Goal: Information Seeking & Learning: Check status

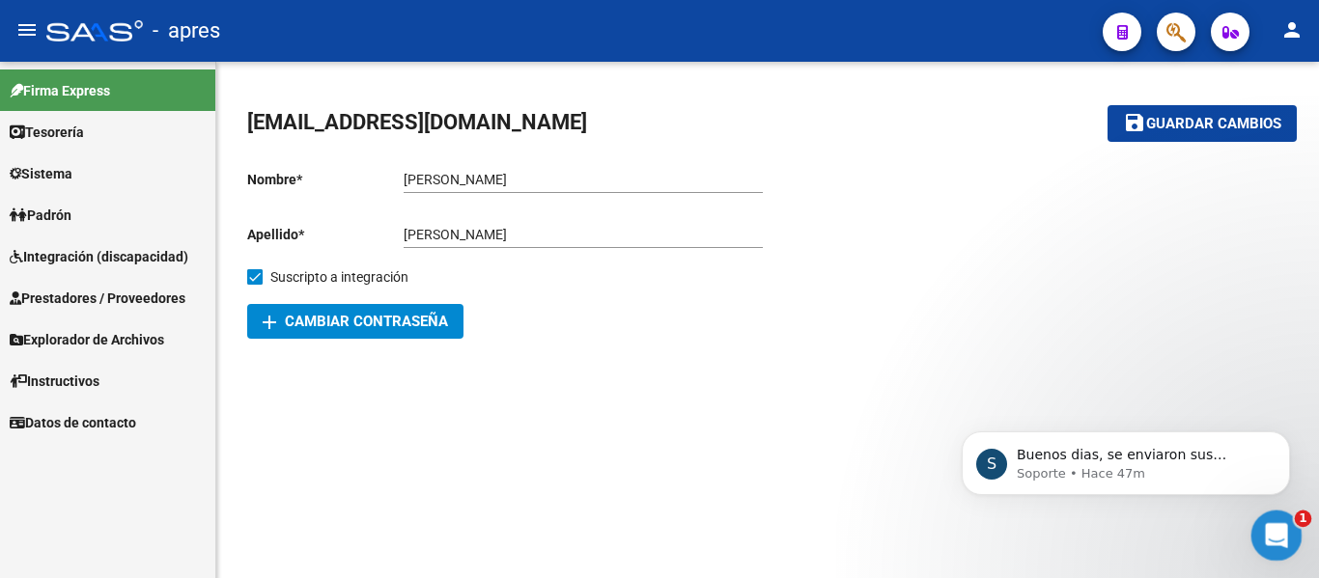
click at [1280, 536] on icon "Abrir Intercom Messenger" at bounding box center [1274, 533] width 32 height 32
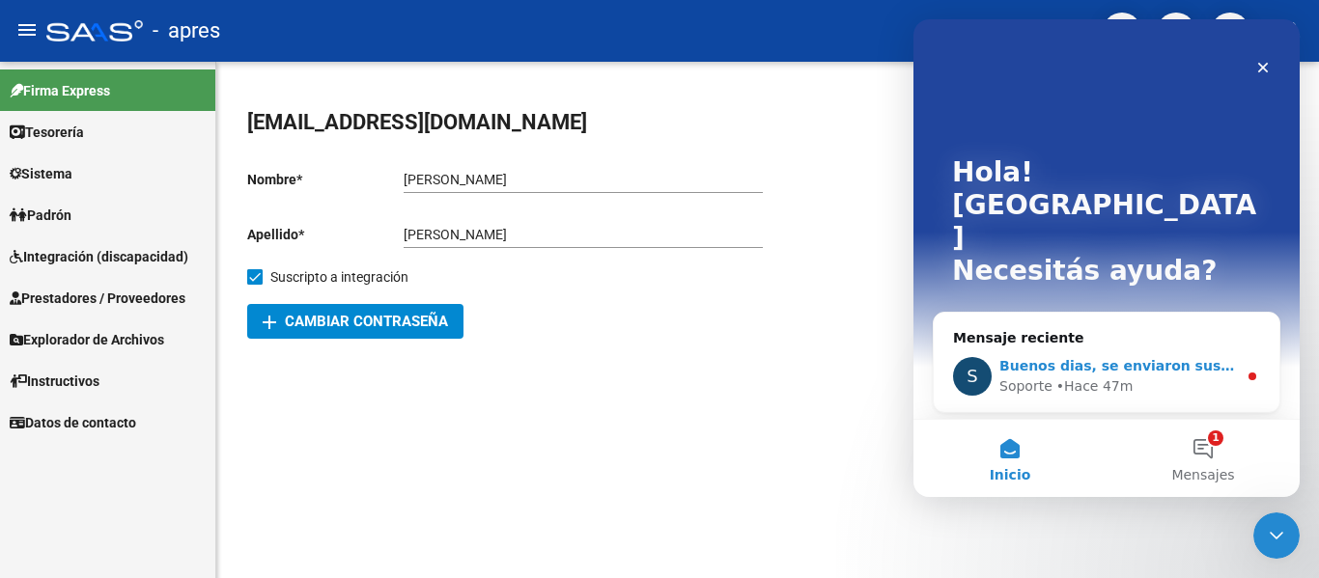
click at [1152, 358] on span "Buenos dias, se enviaron sus archivos a sistemas para que sean revisados" at bounding box center [1283, 365] width 568 height 15
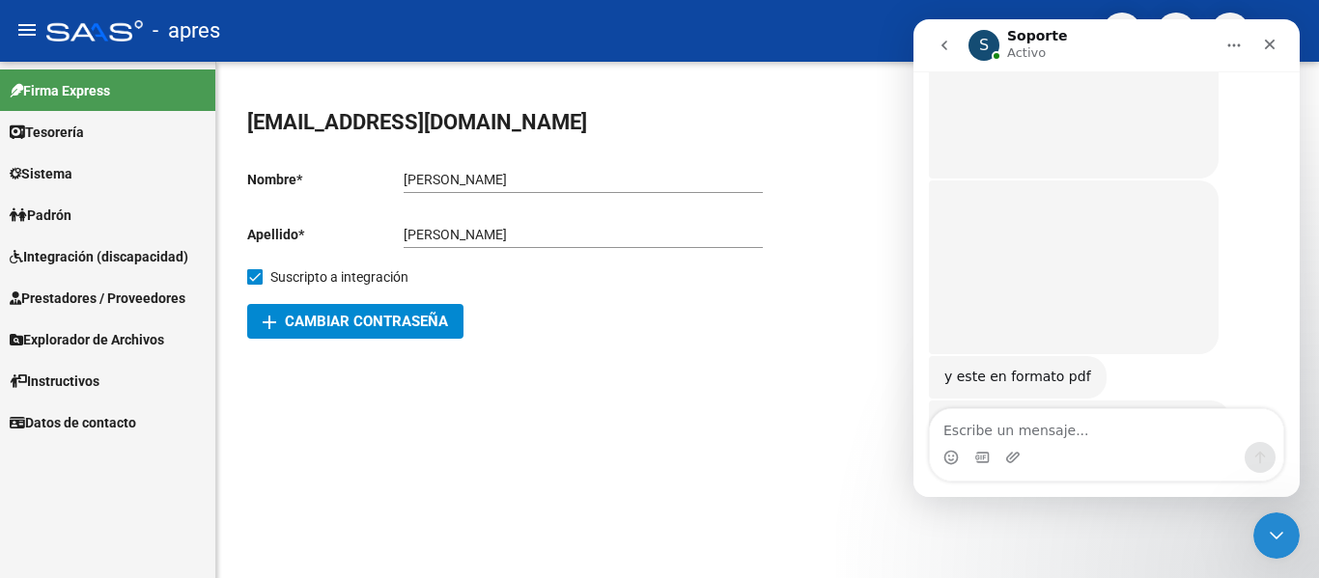
scroll to position [5596, 0]
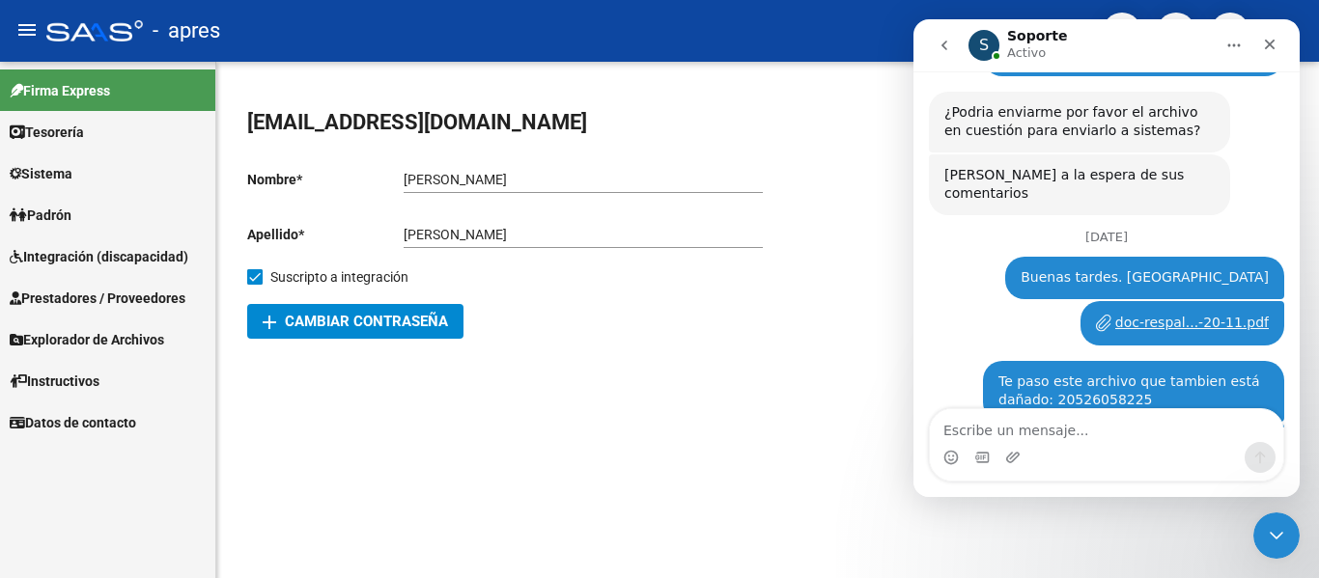
click at [1043, 419] on textarea "Escribe un mensaje..." at bounding box center [1106, 425] width 353 height 33
type textarea "E"
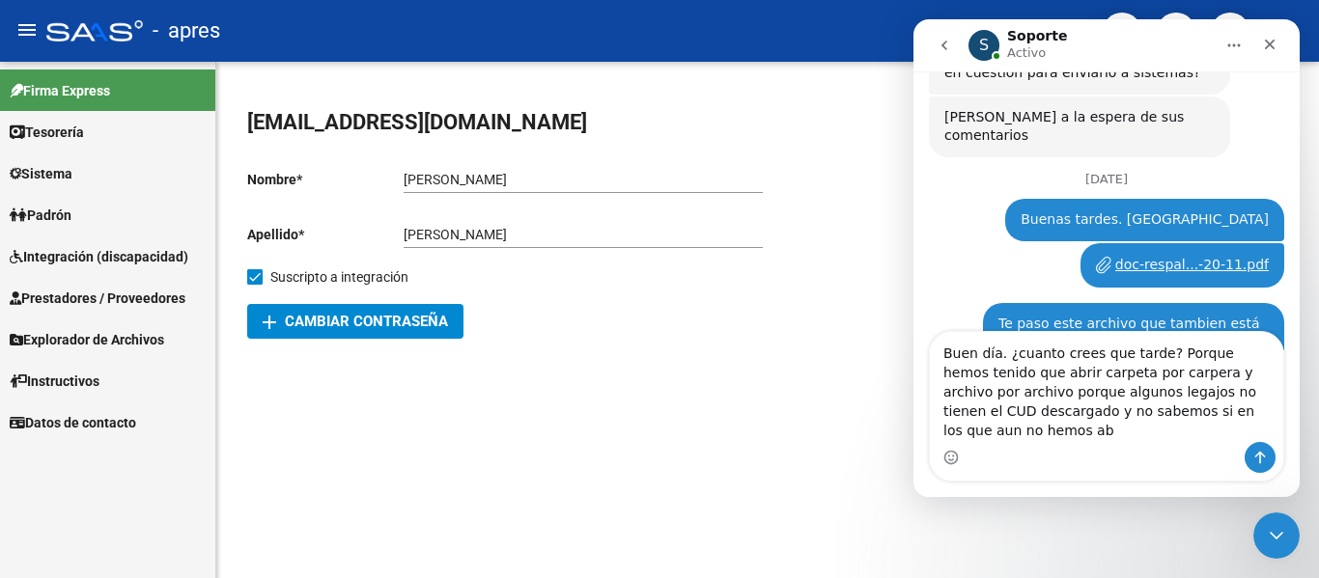
scroll to position [5673, 0]
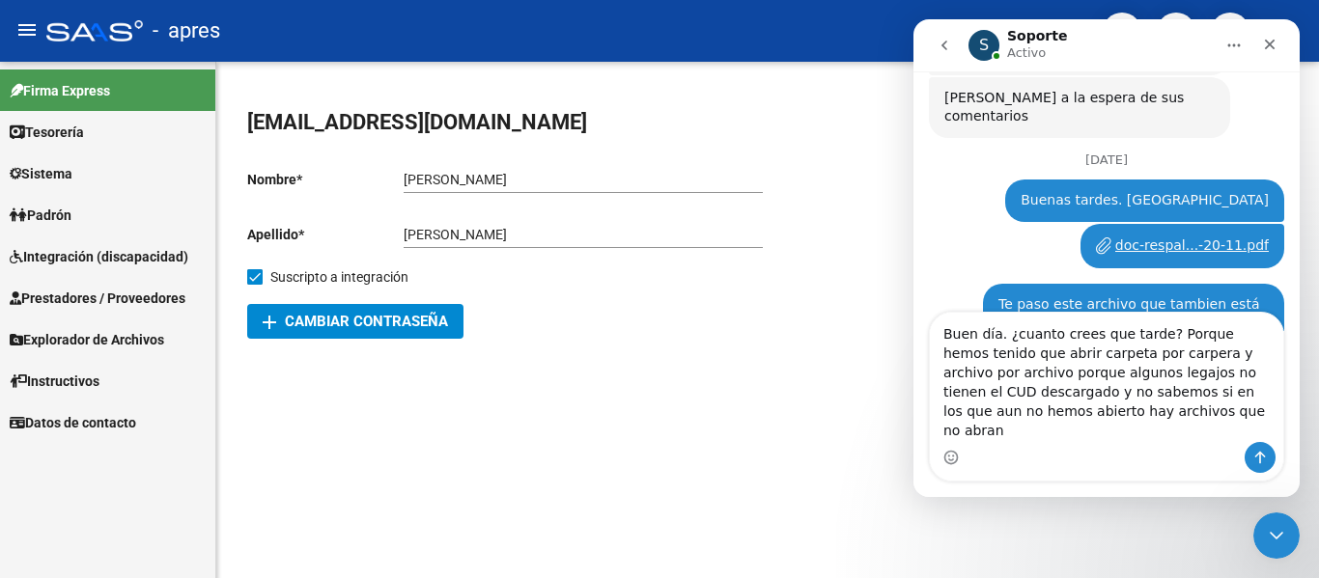
type textarea "Buen día. ¿cuanto crees que tarde? Porque hemos tenido que abrir carpeta por ca…"
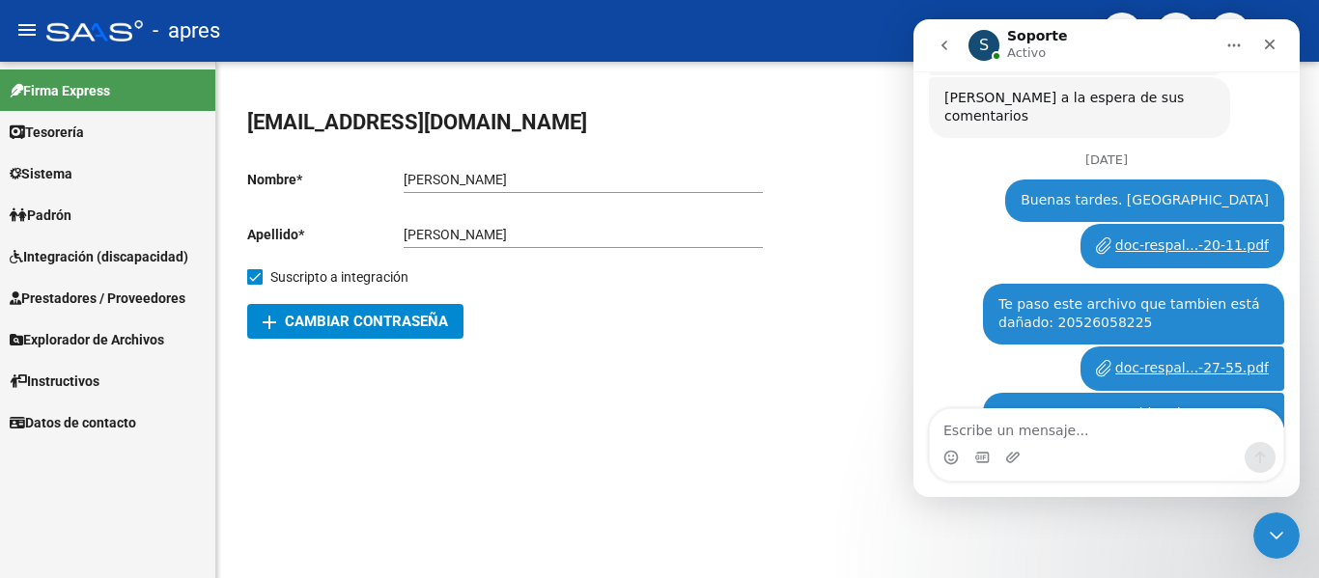
scroll to position [5703, 0]
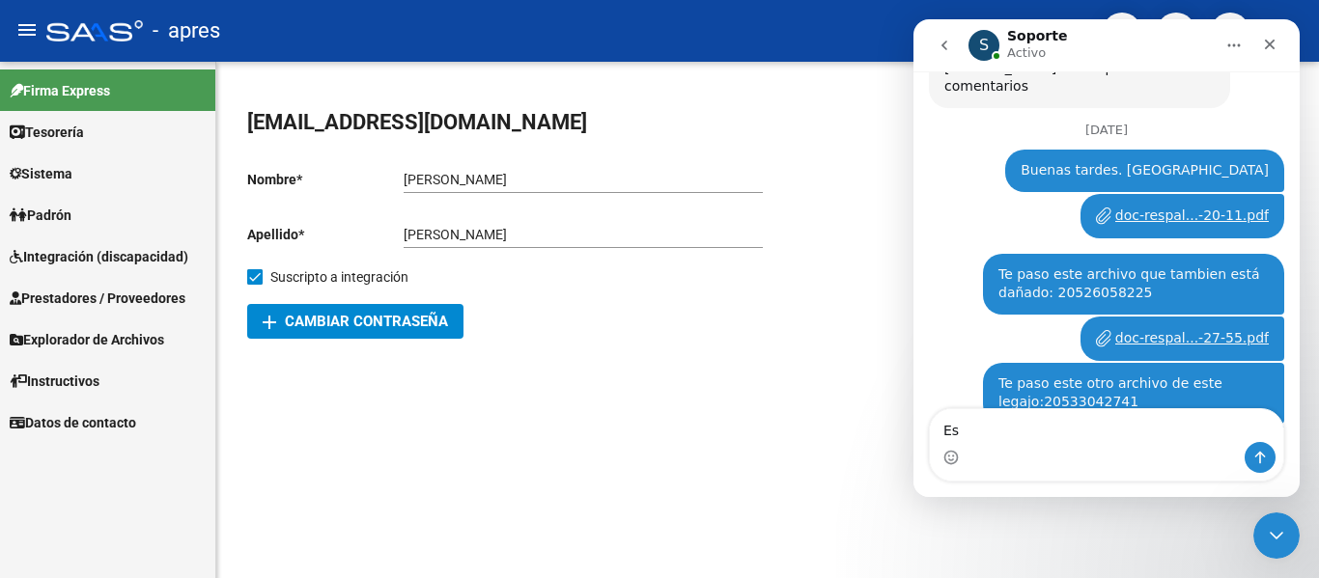
type textarea "E"
click at [1266, 527] on icon "Cerrar Intercom Messenger" at bounding box center [1273, 532] width 23 height 23
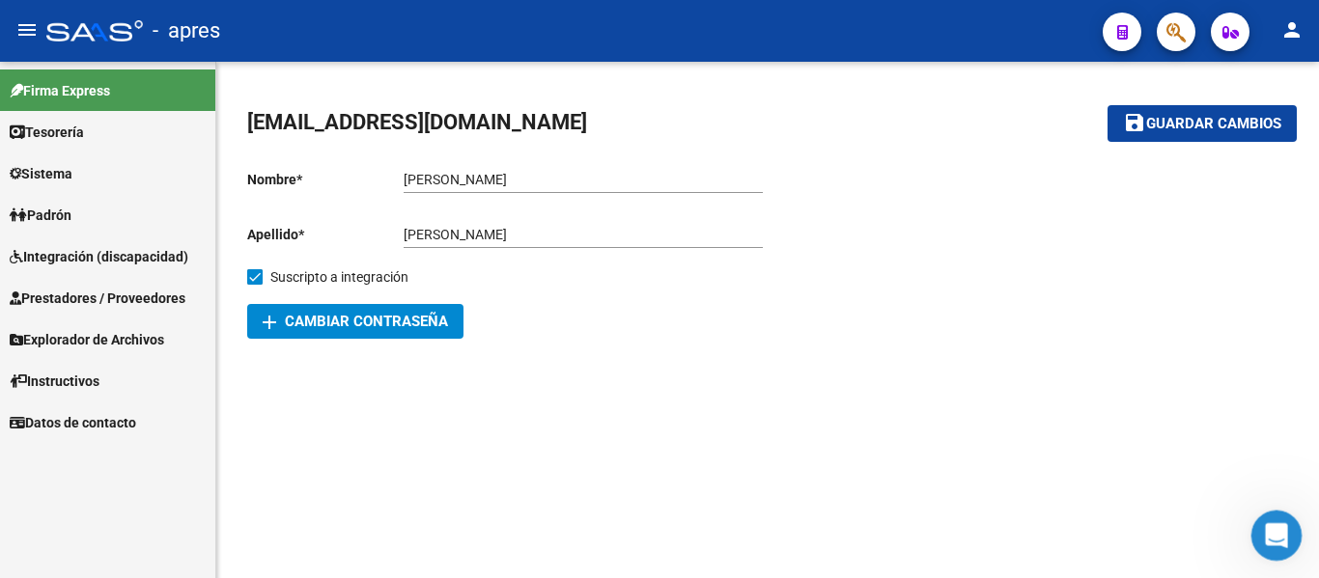
click at [1260, 523] on div "Abrir Intercom Messenger" at bounding box center [1273, 533] width 64 height 64
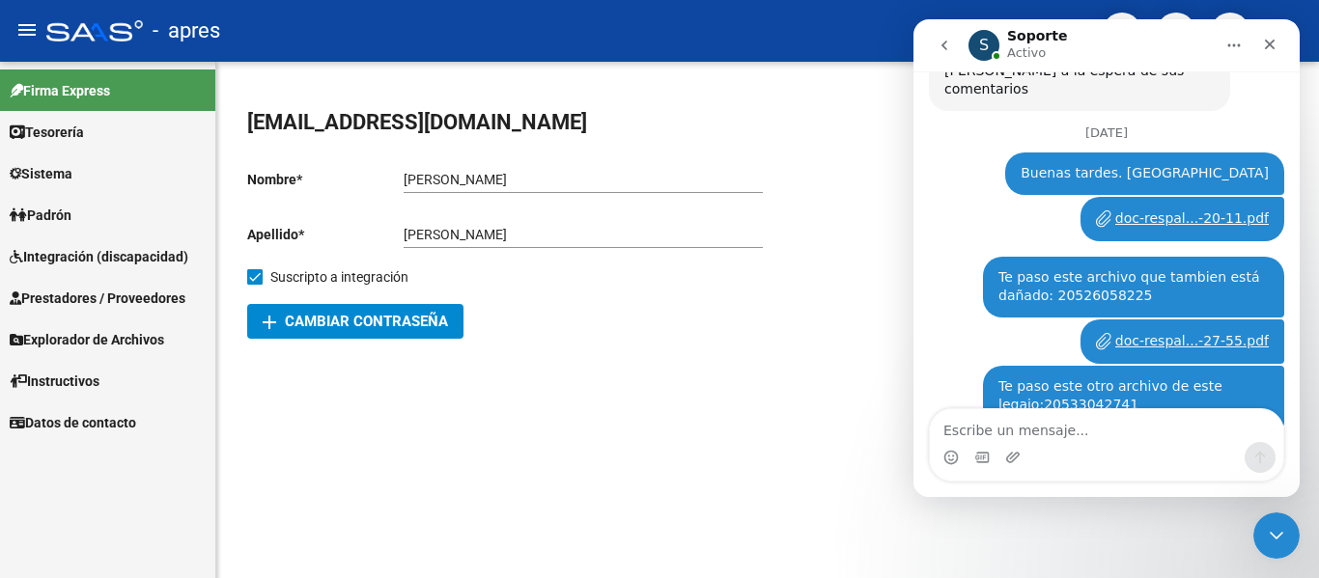
click at [1066, 425] on textarea "Escribe un mensaje..." at bounding box center [1106, 425] width 353 height 33
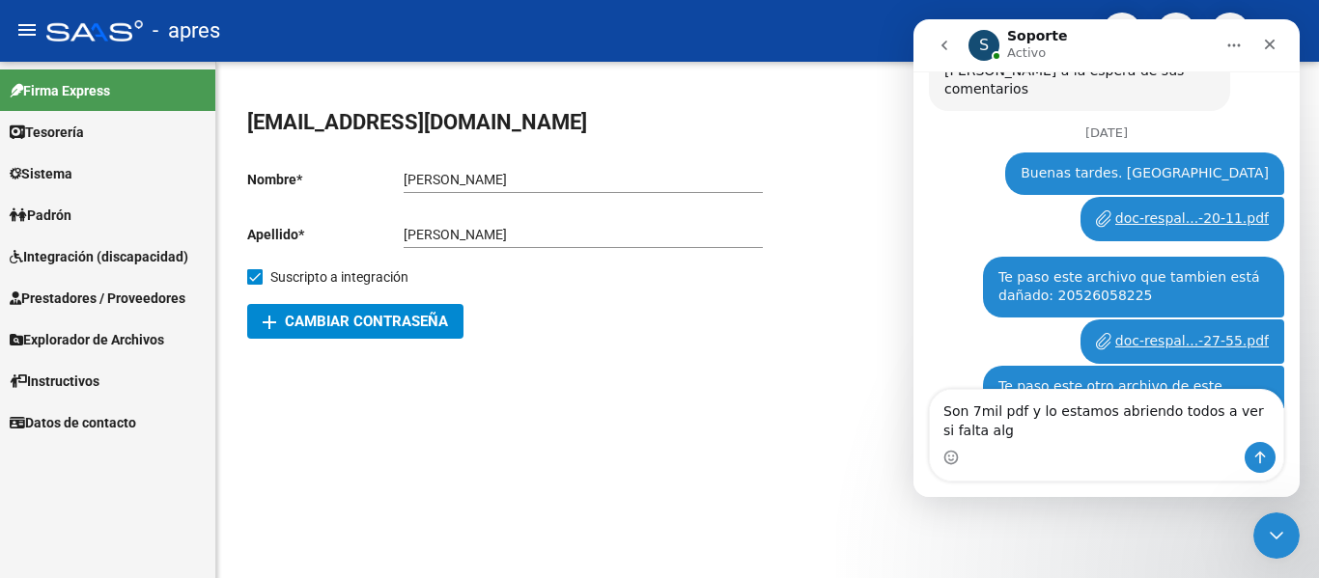
scroll to position [5722, 0]
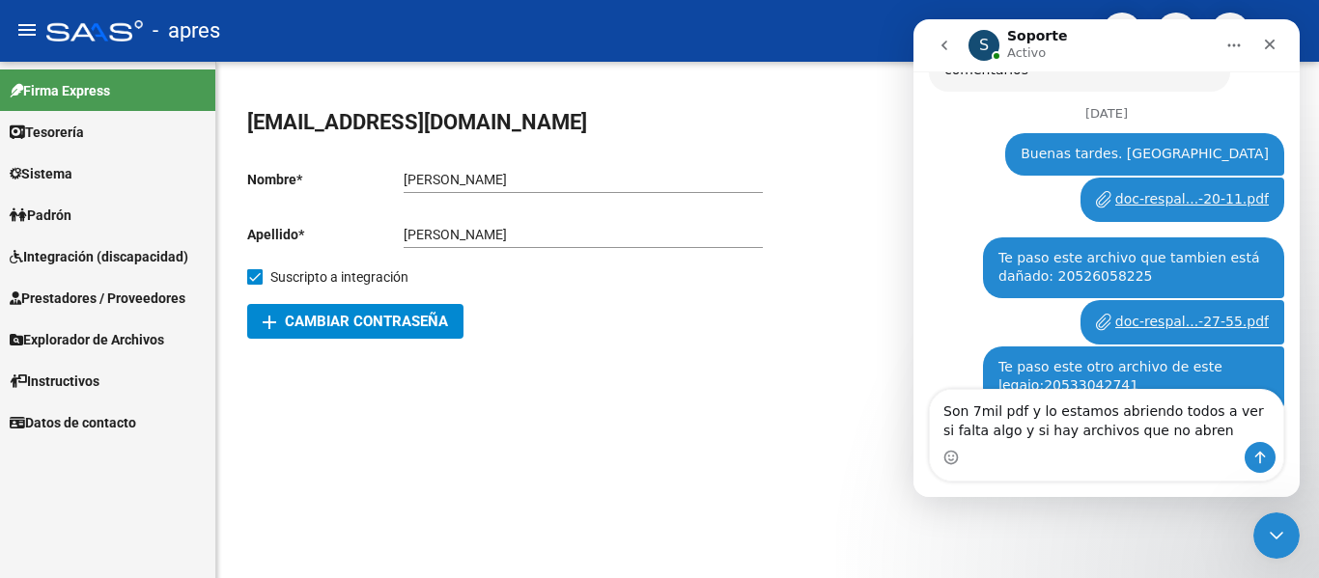
type textarea "Son 7mil pdf y lo estamos abriendo todos a ver si falta algo y si hay archivos …"
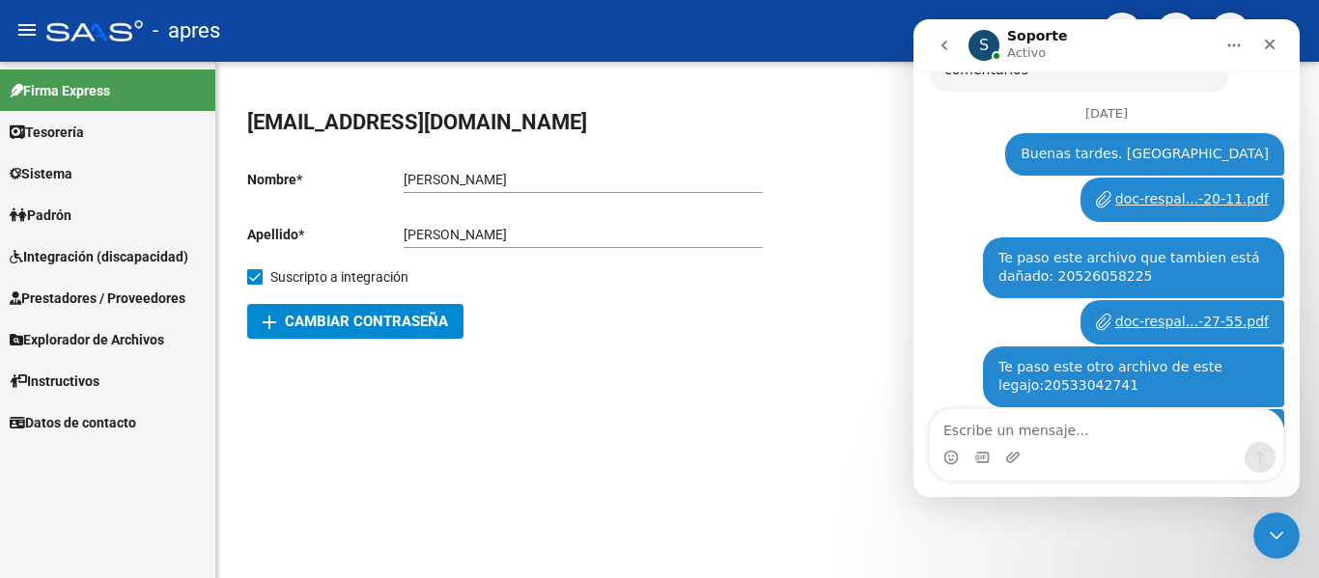
scroll to position [5784, 0]
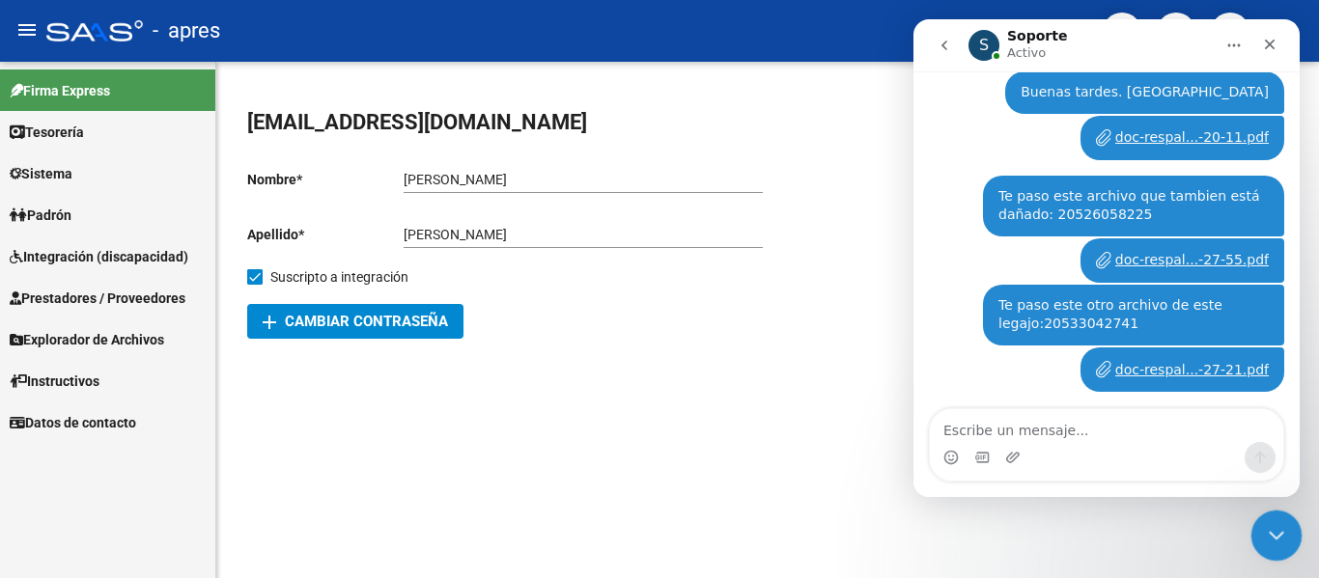
click at [1278, 526] on icon "Cerrar Intercom Messenger" at bounding box center [1273, 532] width 23 height 23
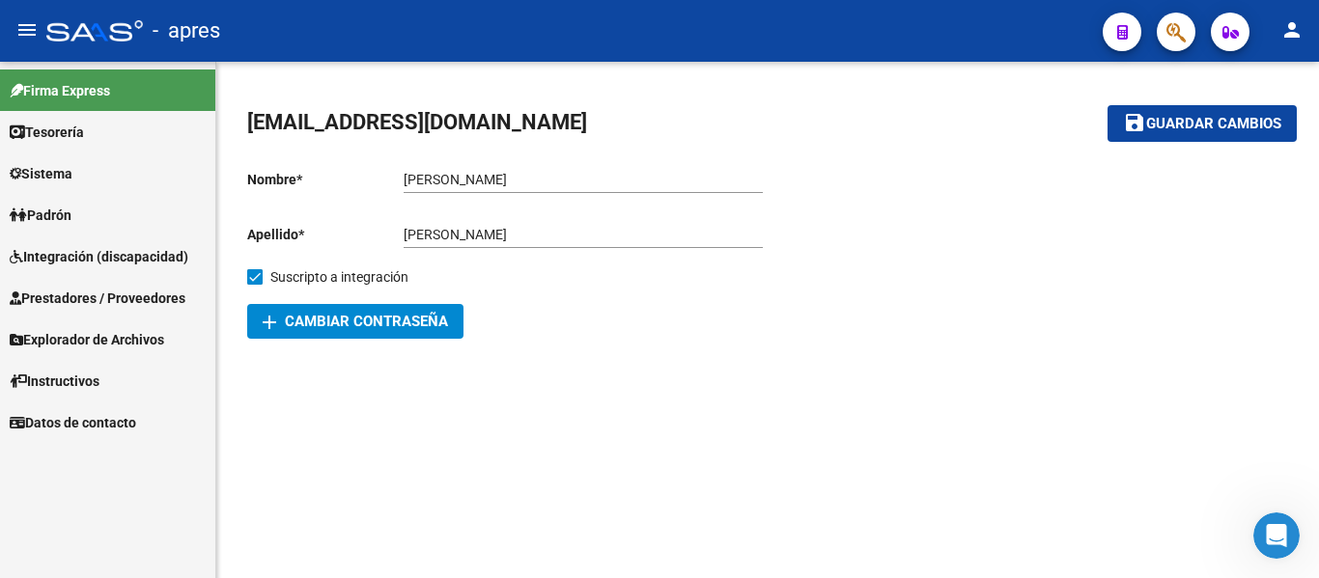
click at [139, 254] on span "Integración (discapacidad)" at bounding box center [99, 256] width 179 height 21
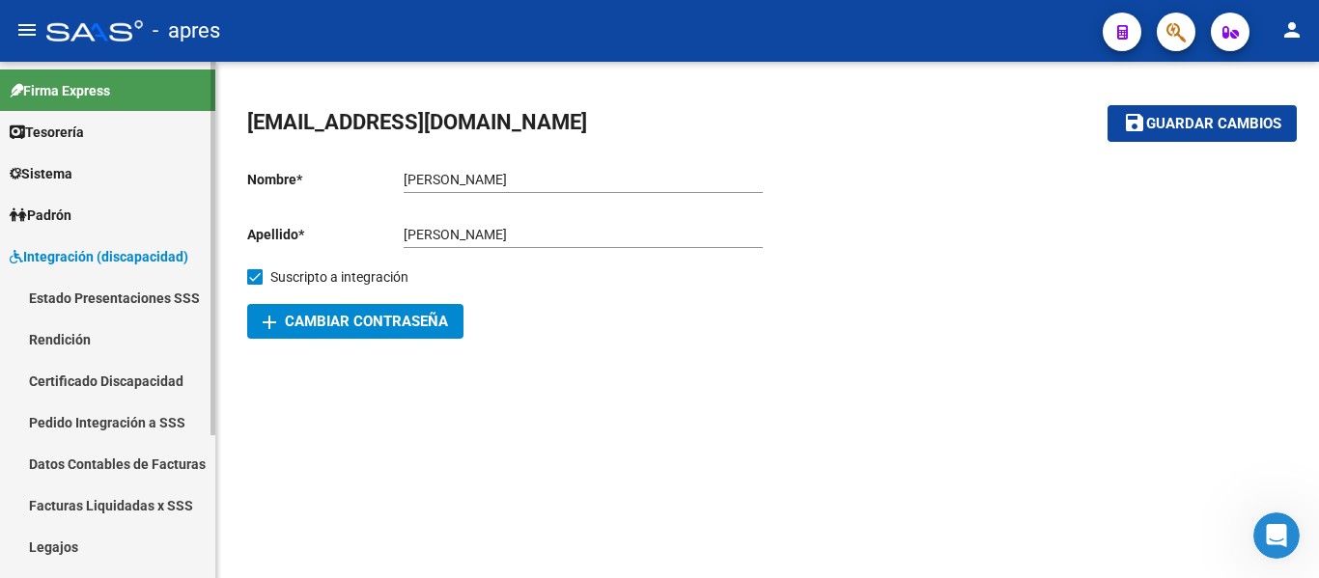
click at [134, 260] on span "Integración (discapacidad)" at bounding box center [99, 256] width 179 height 21
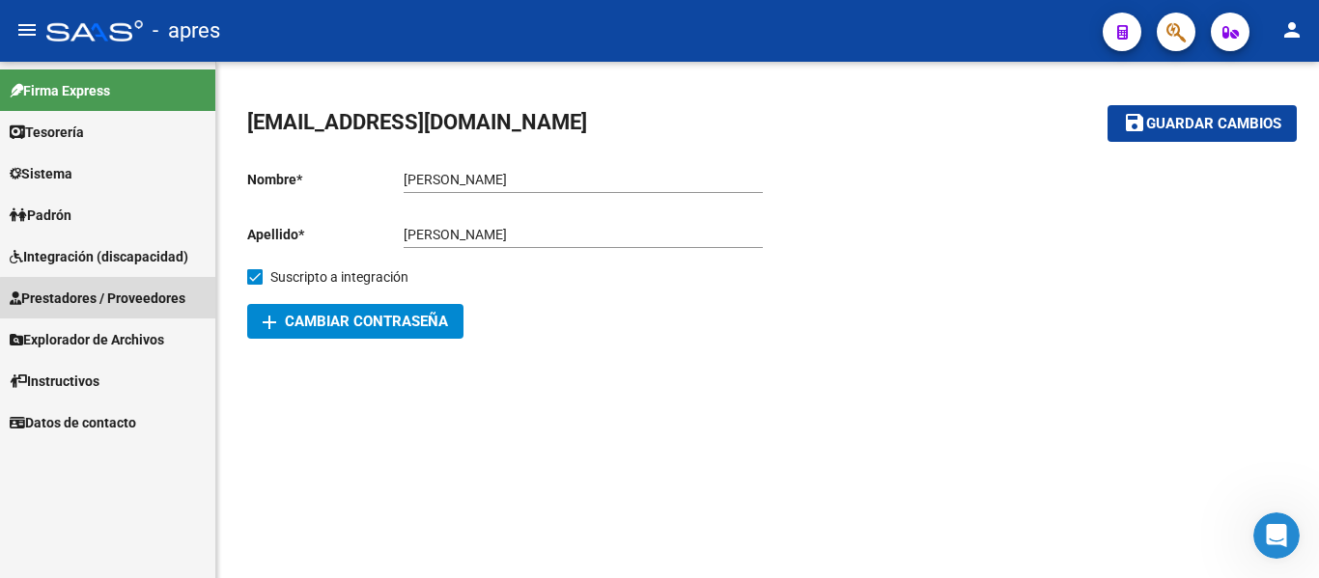
click at [137, 300] on span "Prestadores / Proveedores" at bounding box center [98, 298] width 176 height 21
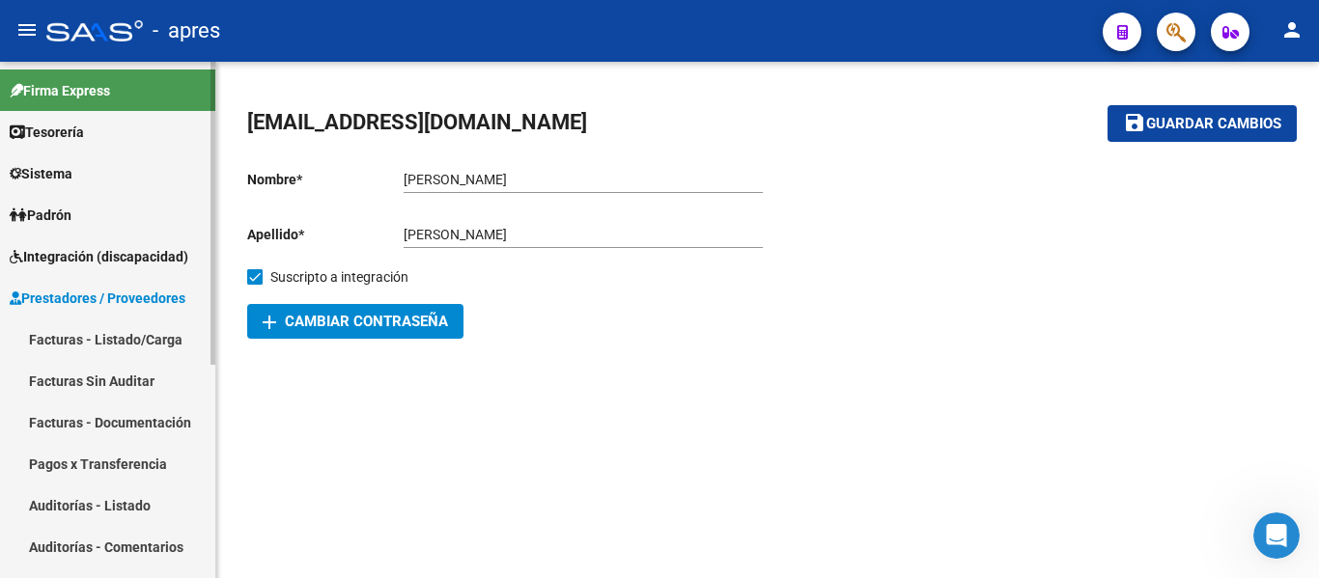
click at [165, 346] on link "Facturas - Listado/Carga" at bounding box center [107, 340] width 215 height 42
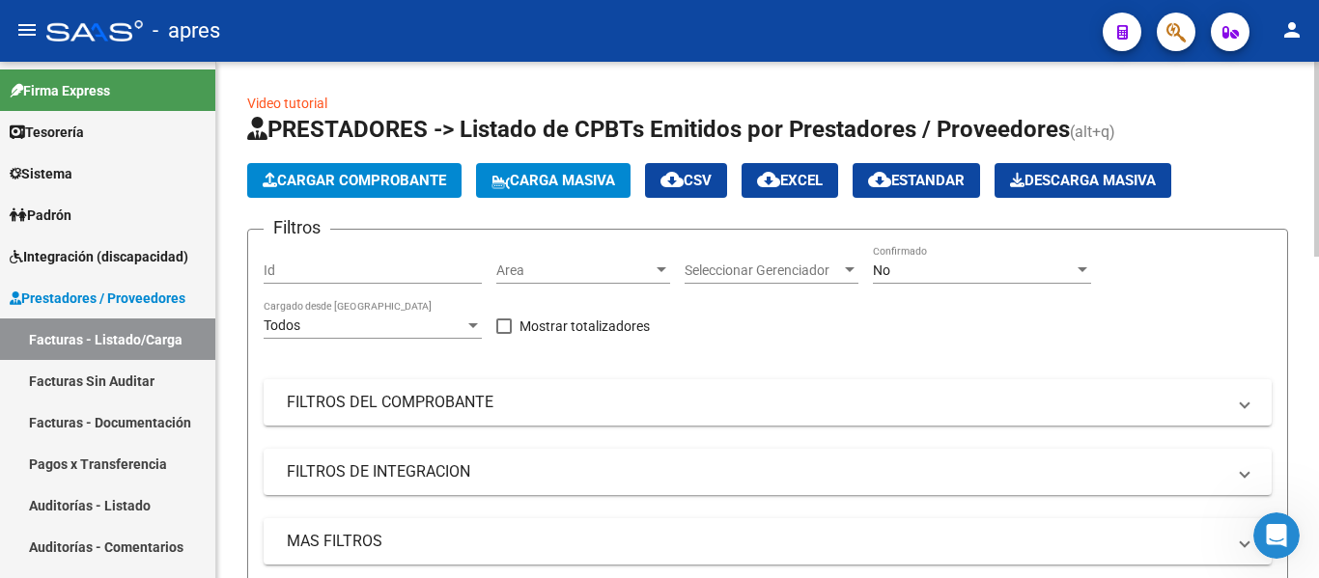
click at [525, 285] on div "Area Area" at bounding box center [583, 272] width 174 height 55
click at [522, 273] on span "Area" at bounding box center [574, 271] width 156 height 16
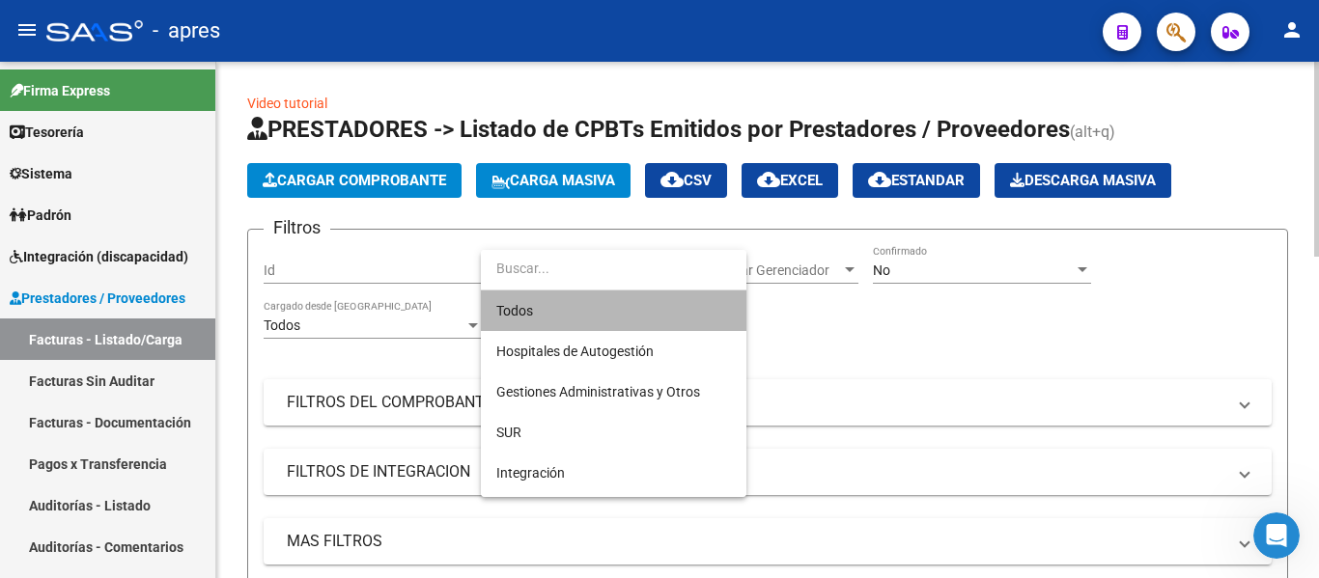
drag, startPoint x: 556, startPoint y: 318, endPoint x: 680, endPoint y: 279, distance: 129.4
click at [557, 318] on span "Todos" at bounding box center [613, 311] width 235 height 41
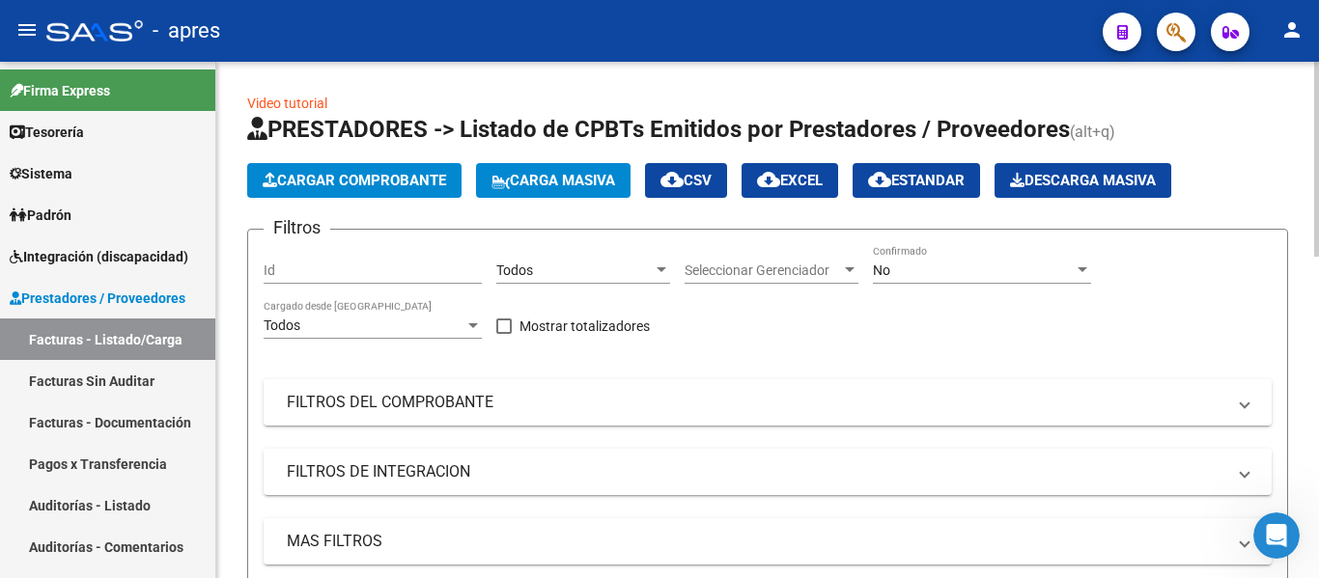
click at [785, 250] on div "Seleccionar Gerenciador Seleccionar Gerenciador" at bounding box center [771, 264] width 174 height 39
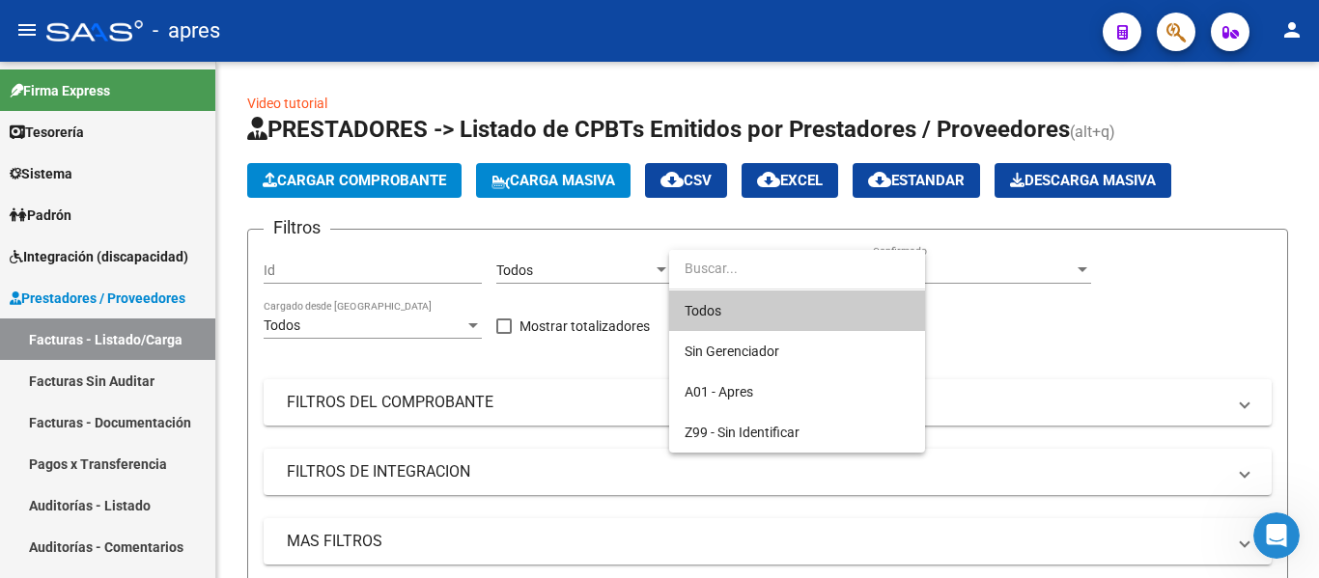
click at [774, 321] on span "Todos" at bounding box center [796, 311] width 225 height 41
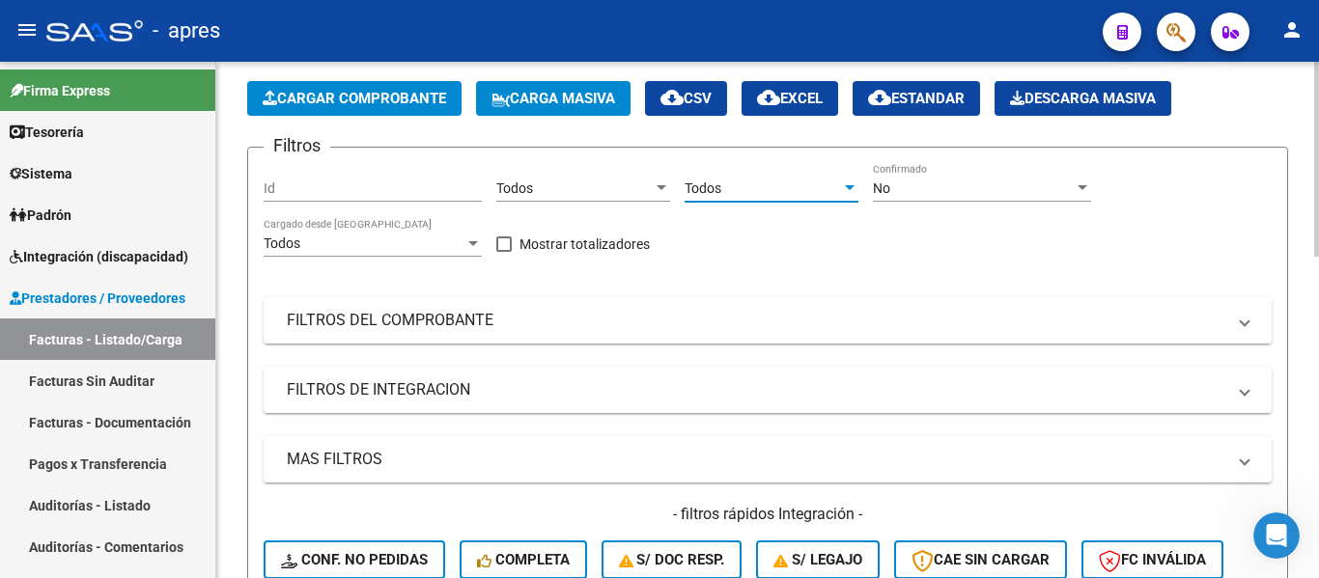
scroll to position [193, 0]
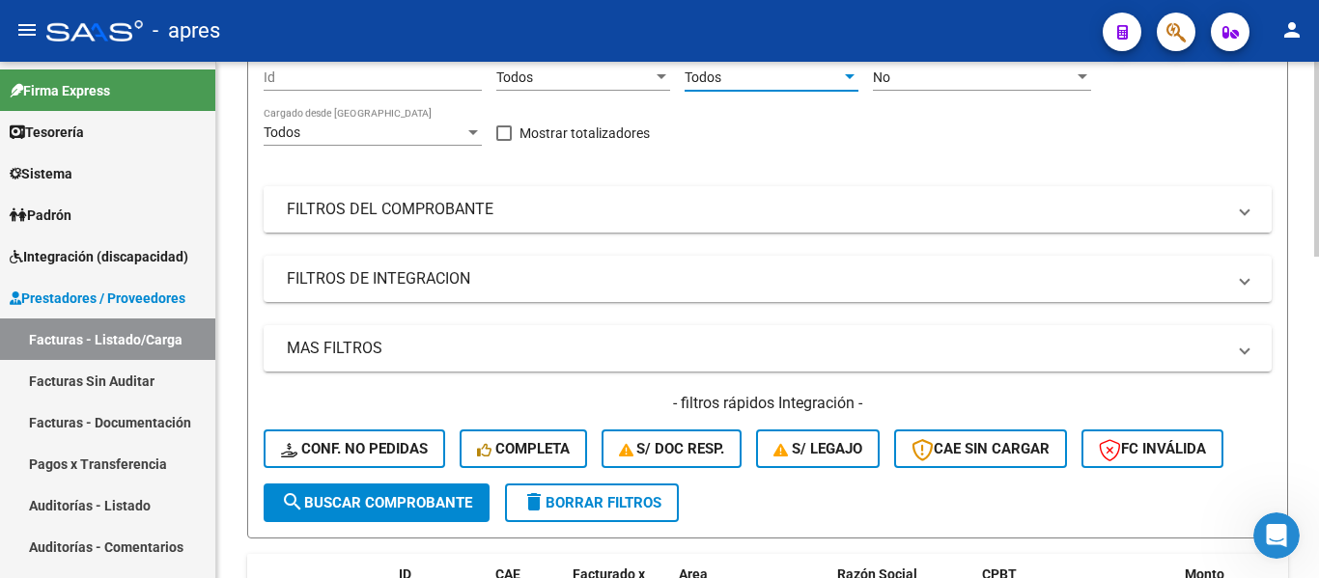
click at [393, 211] on mat-panel-title "FILTROS DEL COMPROBANTE" at bounding box center [756, 209] width 938 height 21
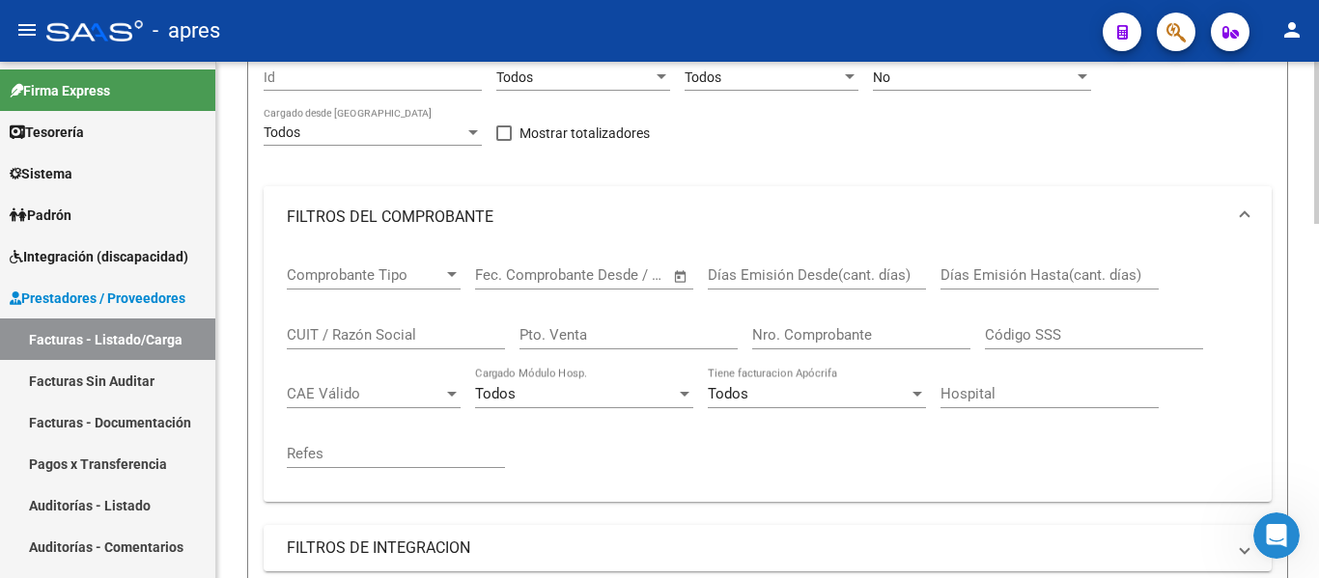
click at [398, 209] on mat-panel-title "FILTROS DEL COMPROBANTE" at bounding box center [756, 217] width 938 height 21
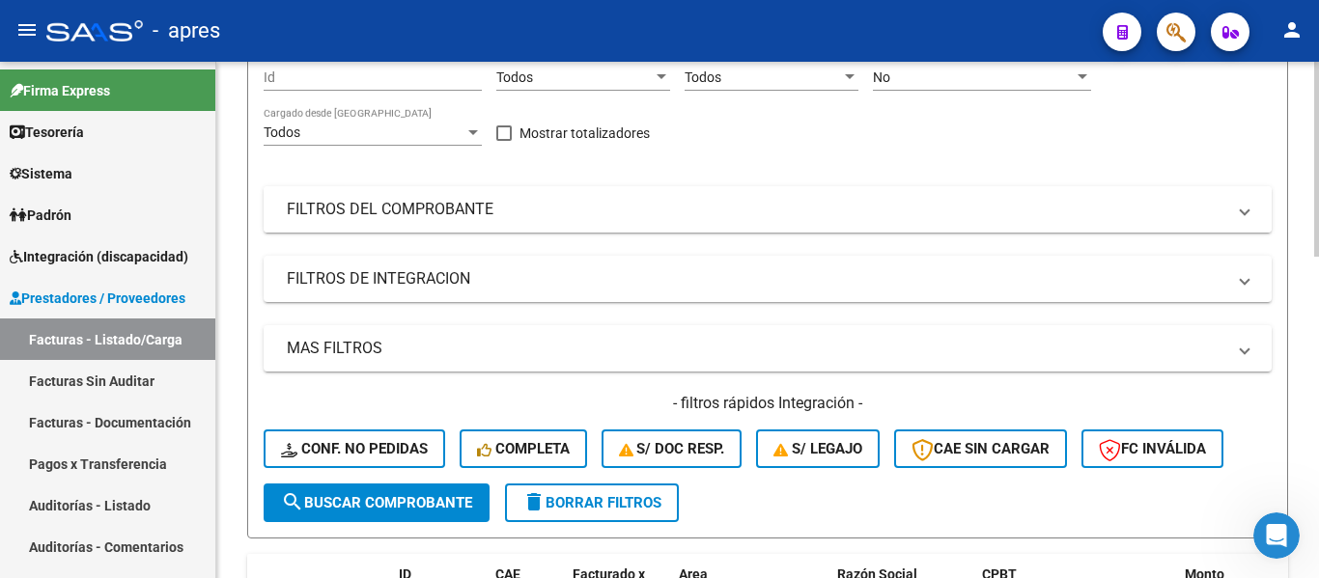
click at [423, 205] on mat-panel-title "FILTROS DEL COMPROBANTE" at bounding box center [756, 209] width 938 height 21
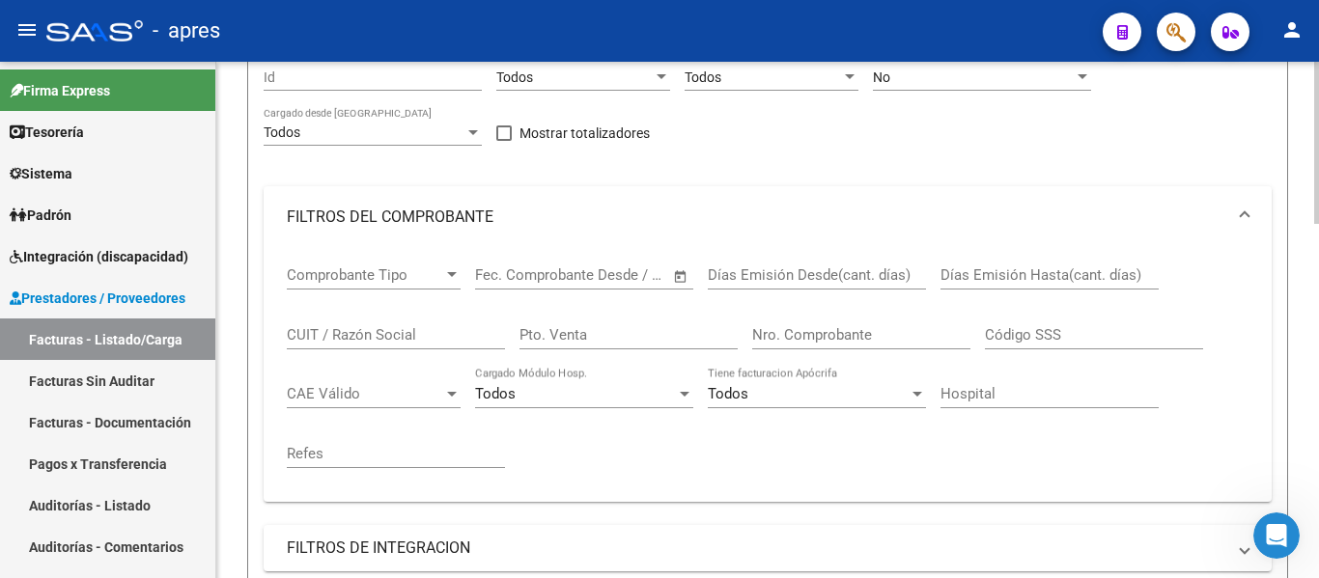
click at [829, 276] on input "Días Emisión Desde(cant. días)" at bounding box center [817, 274] width 218 height 17
click at [362, 275] on span "Comprobante Tipo" at bounding box center [365, 274] width 156 height 17
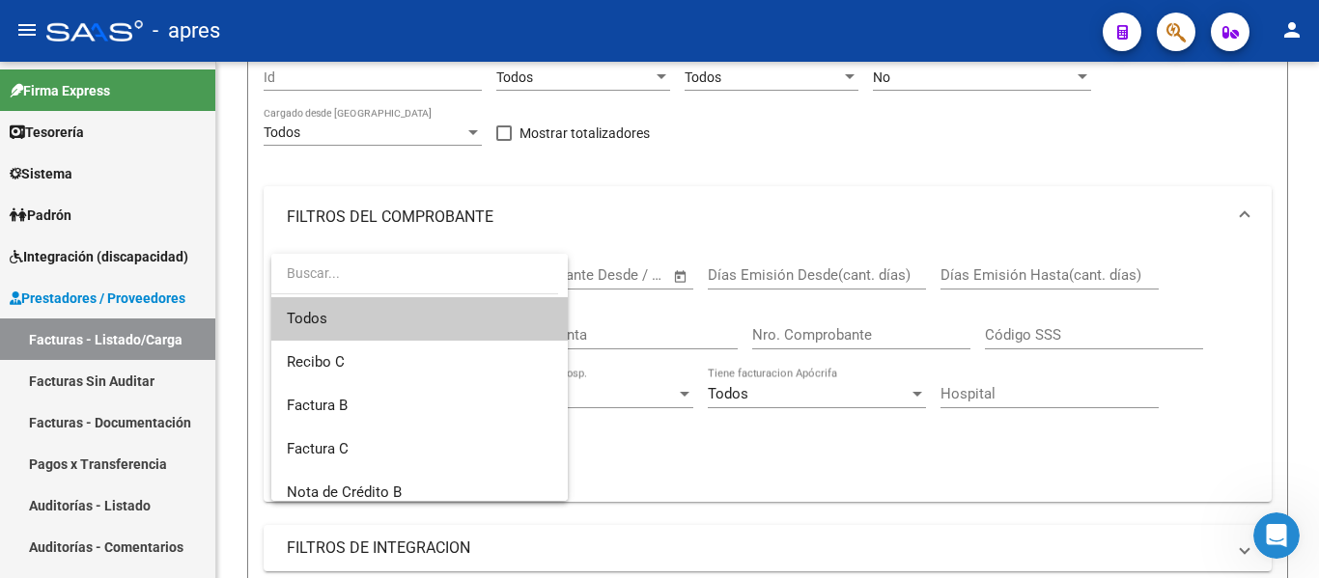
click at [613, 284] on div at bounding box center [659, 289] width 1319 height 578
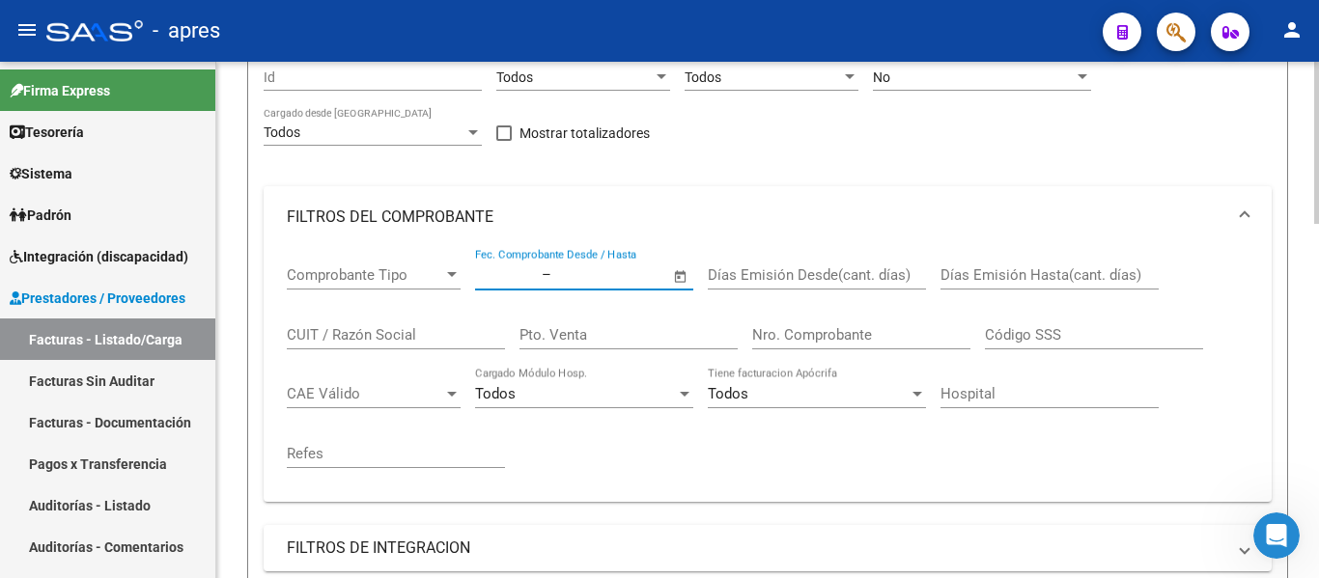
click at [609, 271] on input "text" at bounding box center [602, 274] width 94 height 17
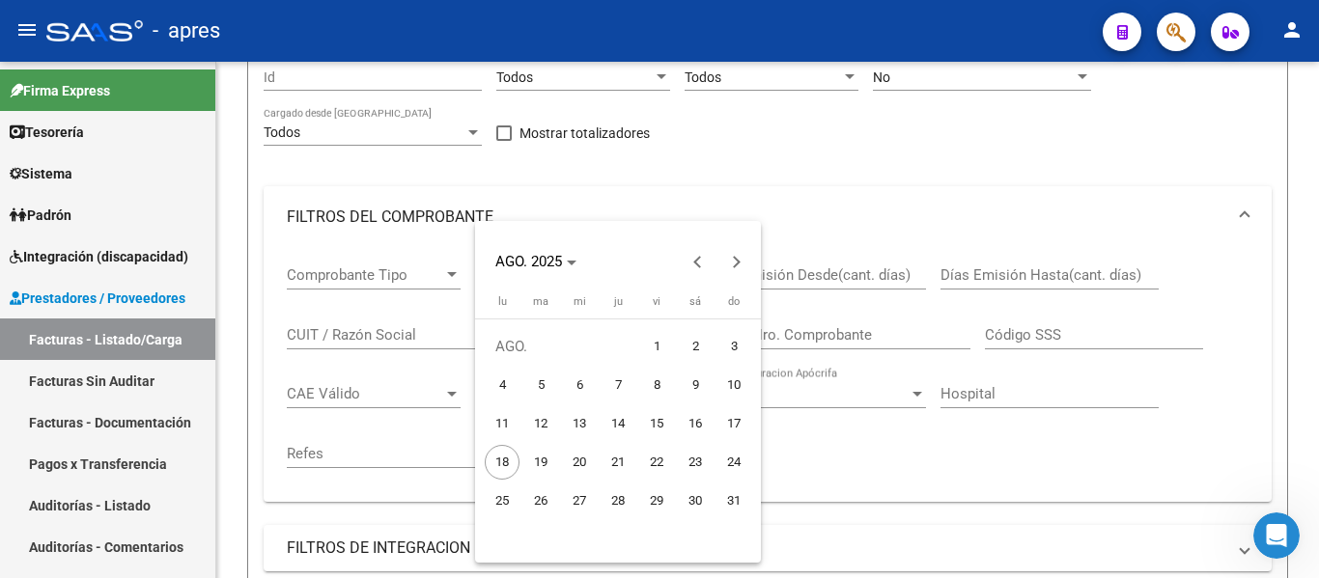
click at [854, 316] on div at bounding box center [659, 289] width 1319 height 578
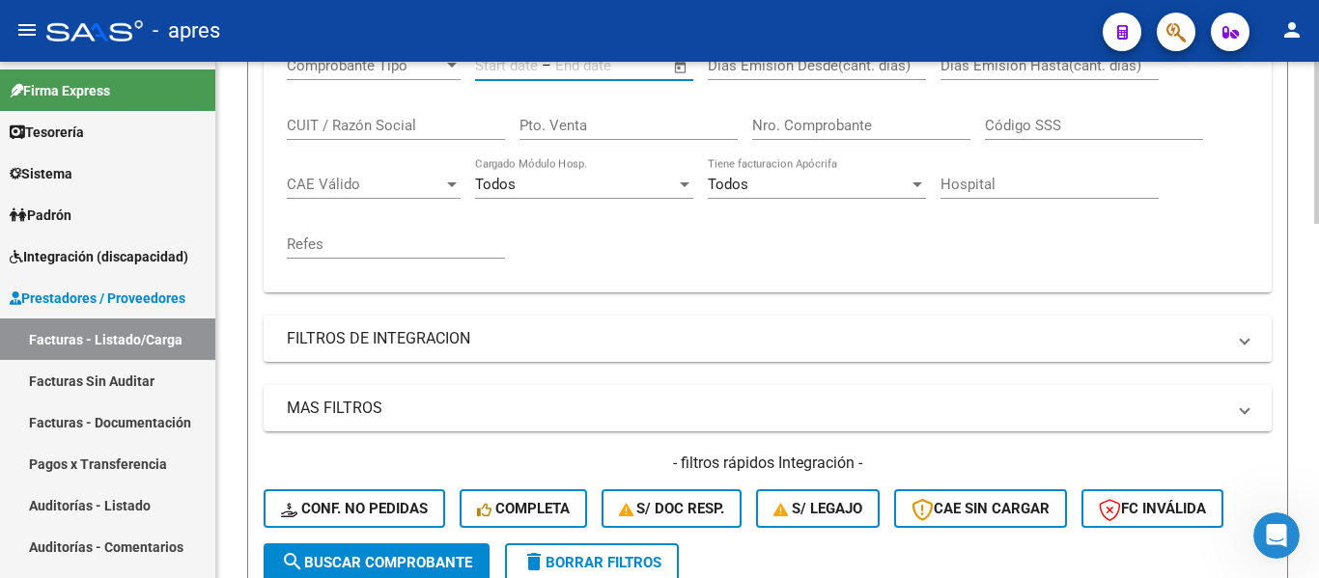
scroll to position [386, 0]
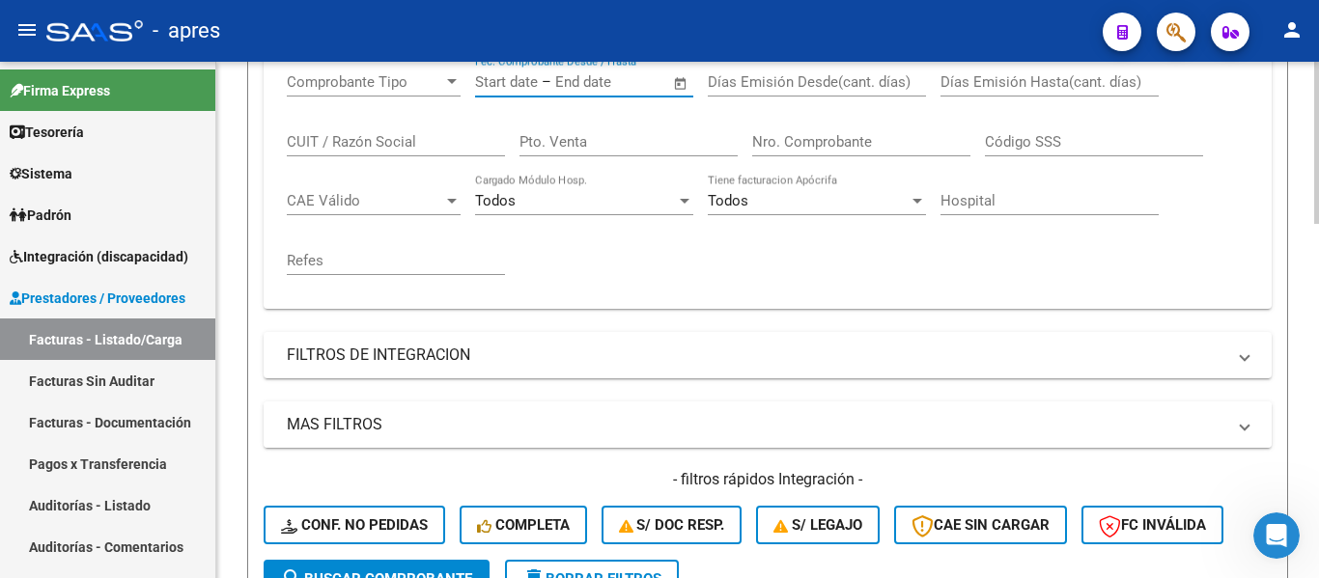
click at [374, 430] on mat-panel-title "MAS FILTROS" at bounding box center [756, 424] width 938 height 21
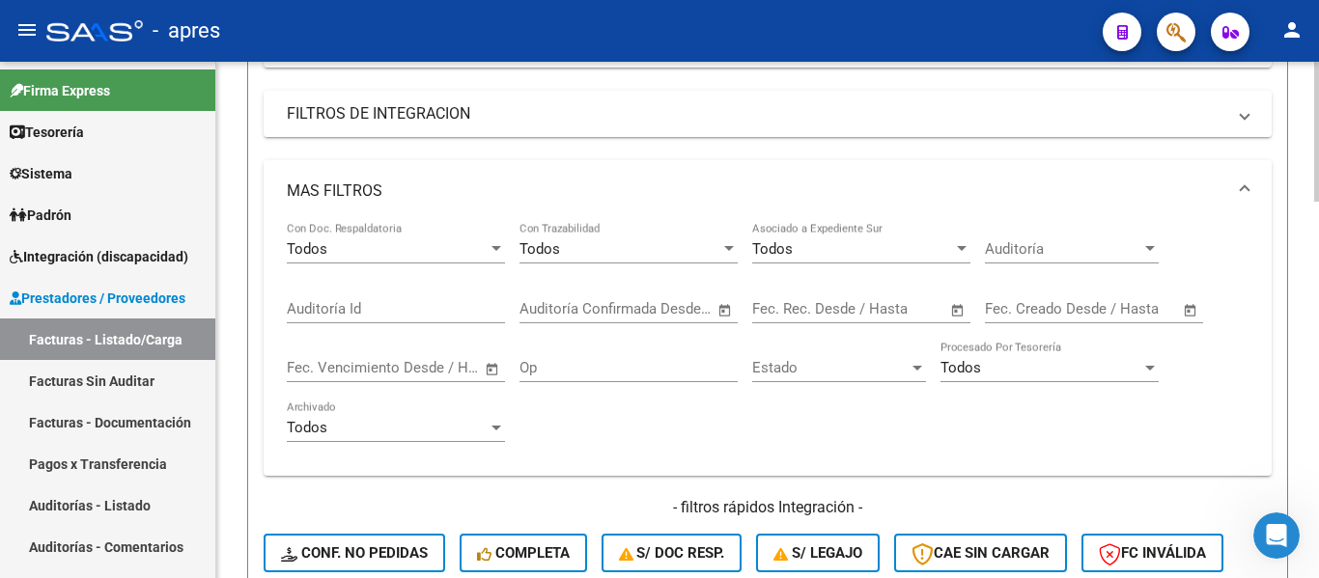
scroll to position [676, 0]
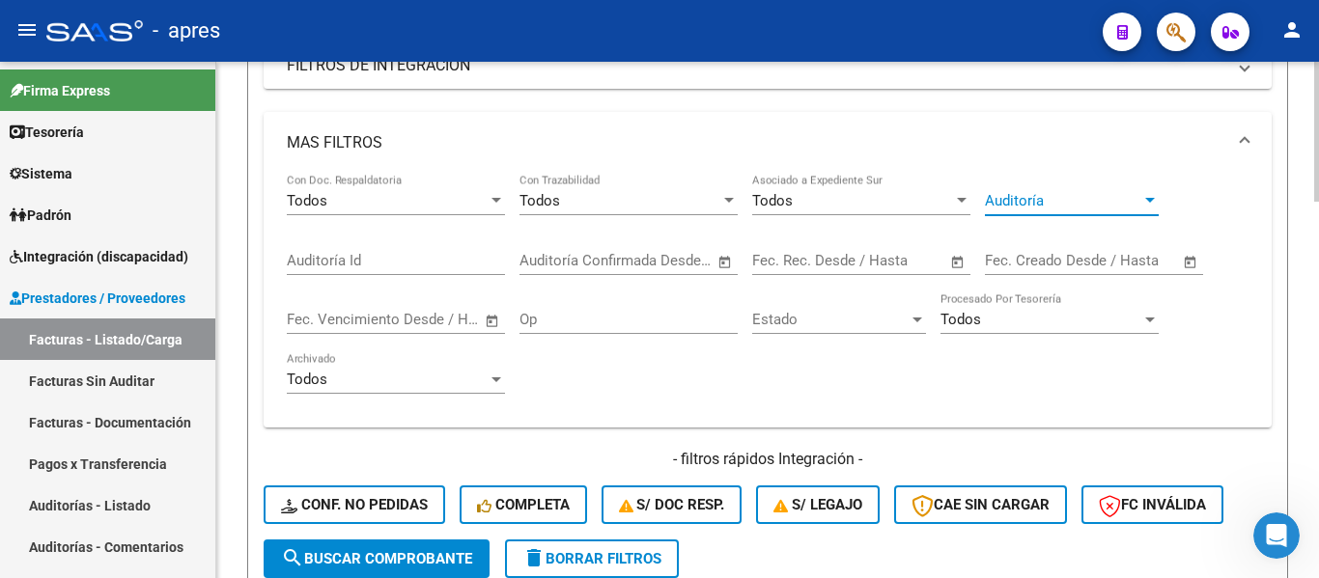
click at [1047, 201] on span "Auditoría" at bounding box center [1063, 200] width 156 height 17
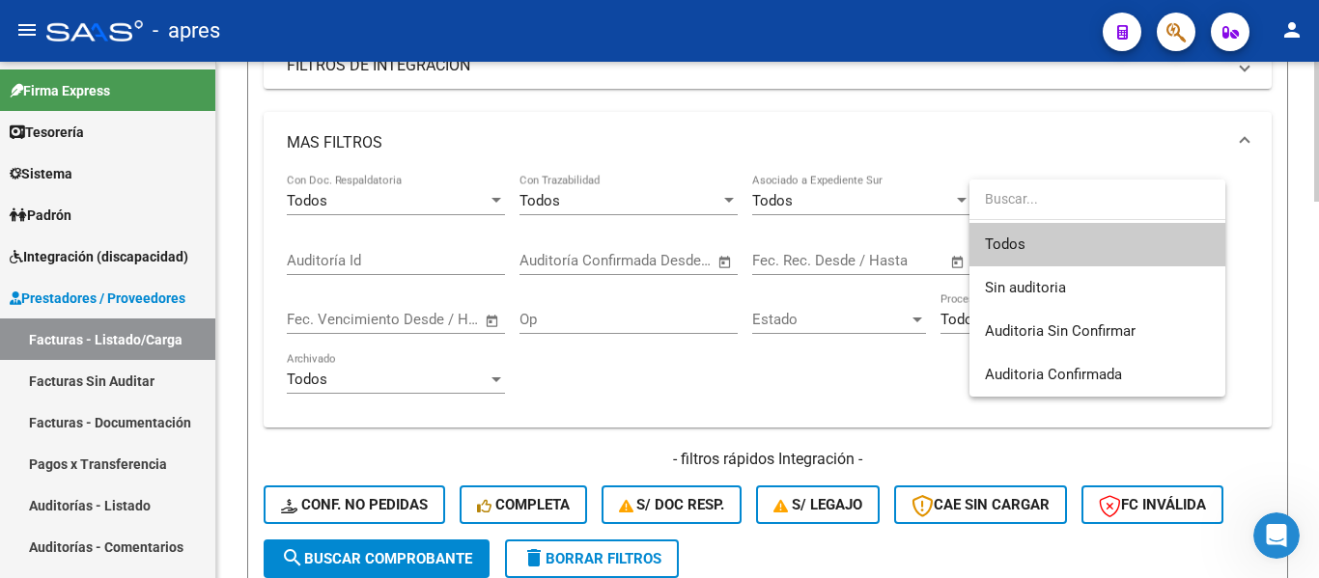
click at [1047, 201] on input "dropdown search" at bounding box center [1097, 199] width 256 height 41
click at [688, 379] on div at bounding box center [659, 289] width 1319 height 578
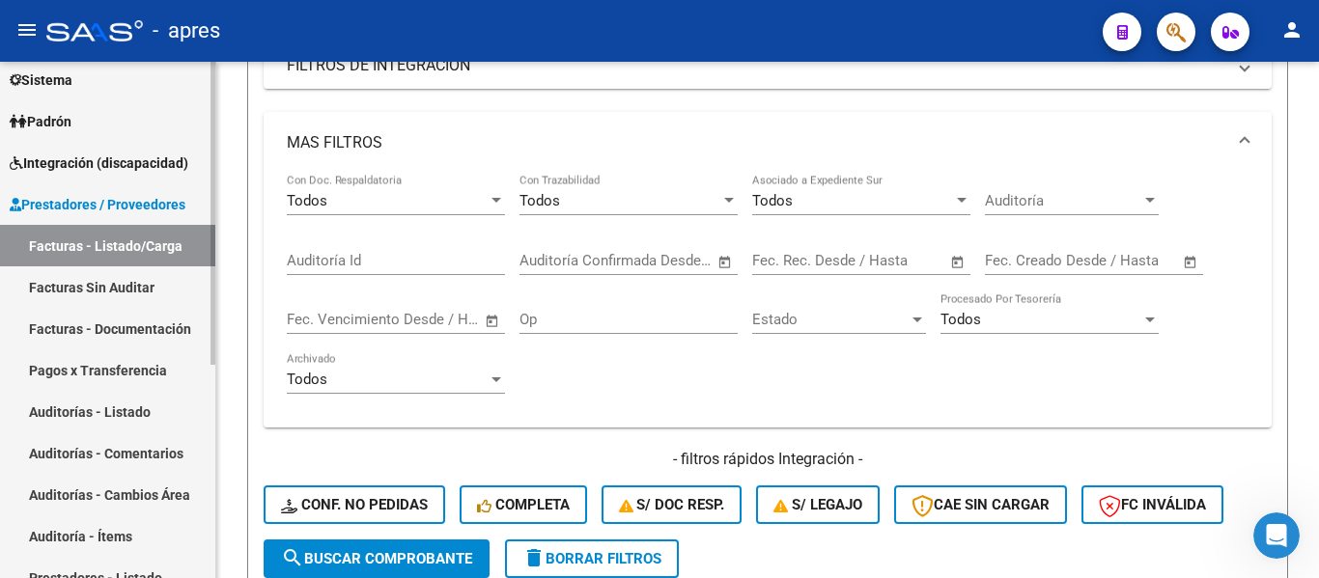
scroll to position [363, 0]
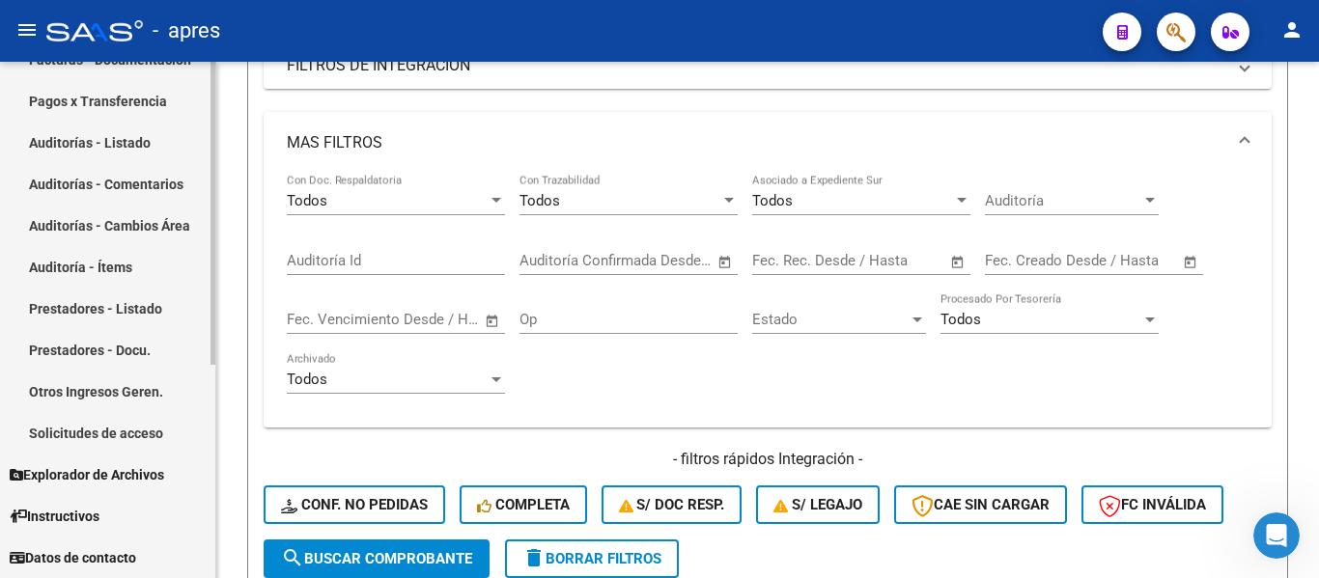
click at [150, 351] on link "Prestadores - Docu." at bounding box center [107, 350] width 215 height 42
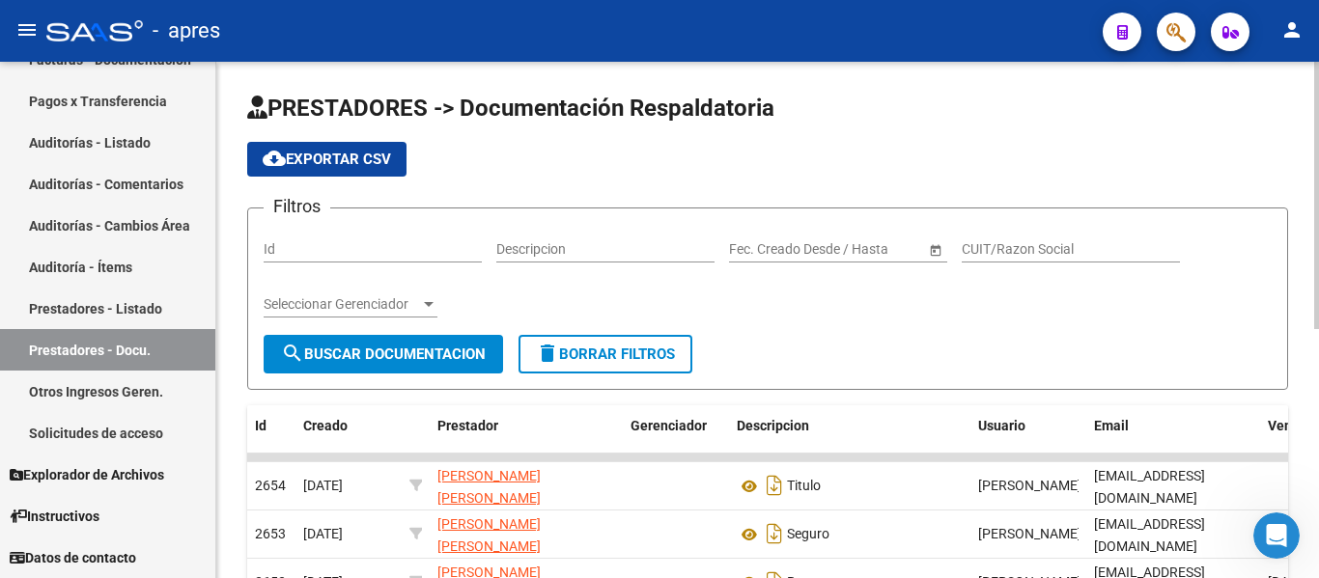
click at [593, 254] on input "Descripcion" at bounding box center [605, 249] width 218 height 16
click at [611, 254] on input "Descripcion" at bounding box center [605, 249] width 218 height 16
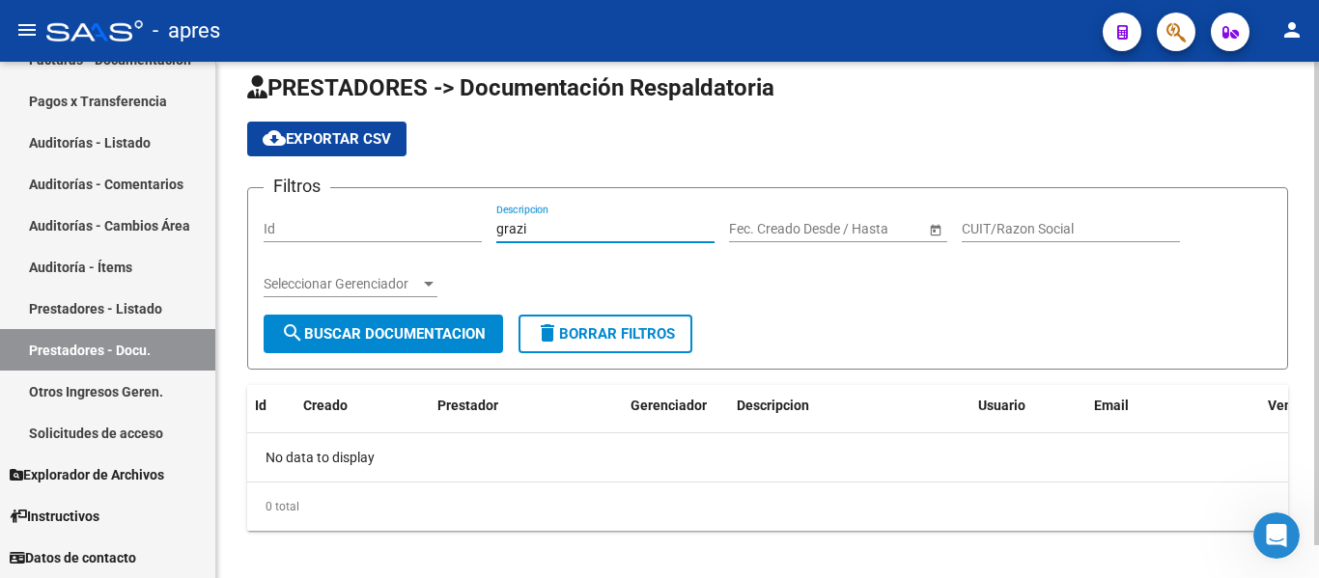
scroll to position [35, 0]
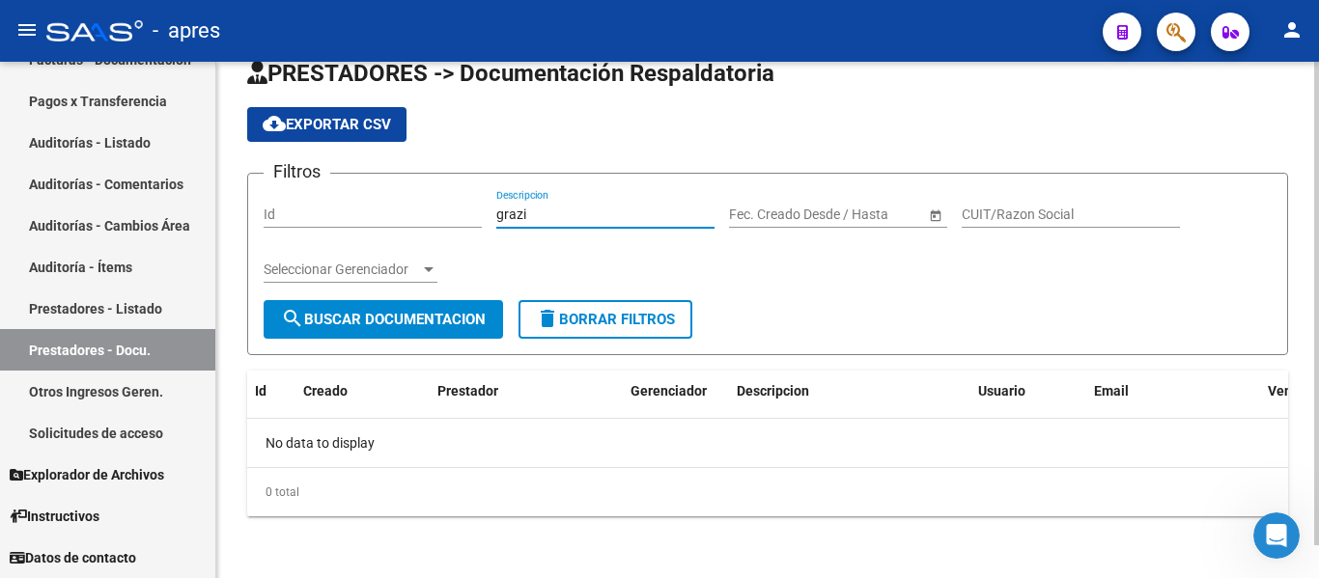
click at [608, 224] on div "grazi Descripcion" at bounding box center [605, 208] width 218 height 39
type input "g"
type input "grazia"
click at [111, 336] on link "Prestadores - Docu." at bounding box center [107, 350] width 215 height 42
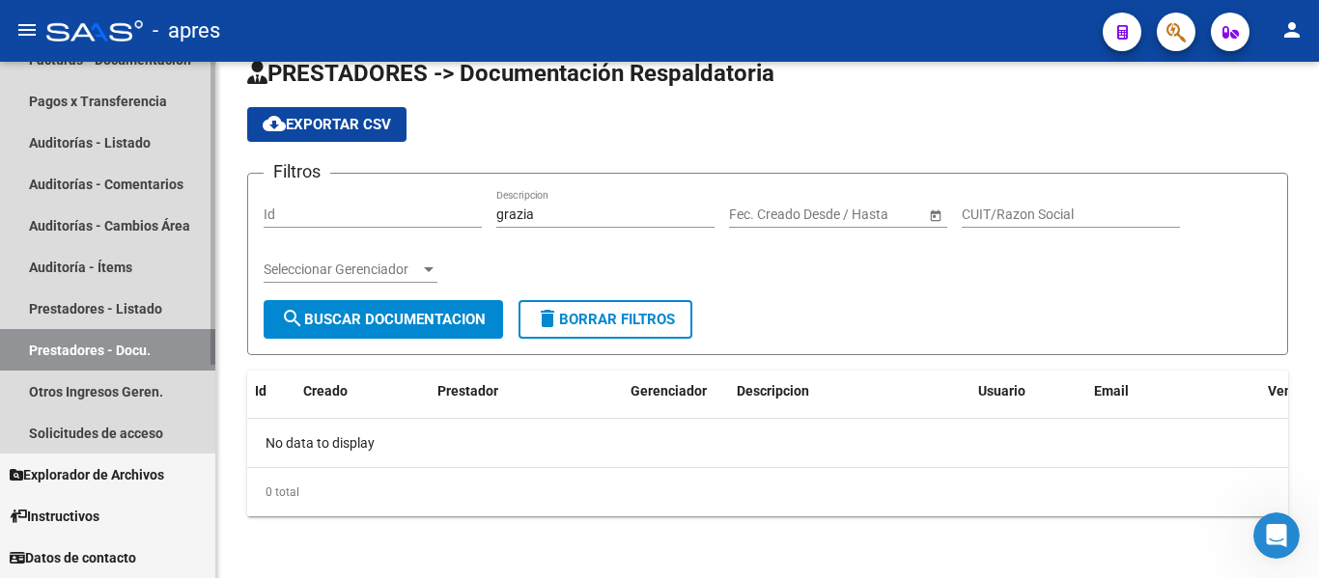
click at [160, 351] on link "Prestadores - Docu." at bounding box center [107, 350] width 215 height 42
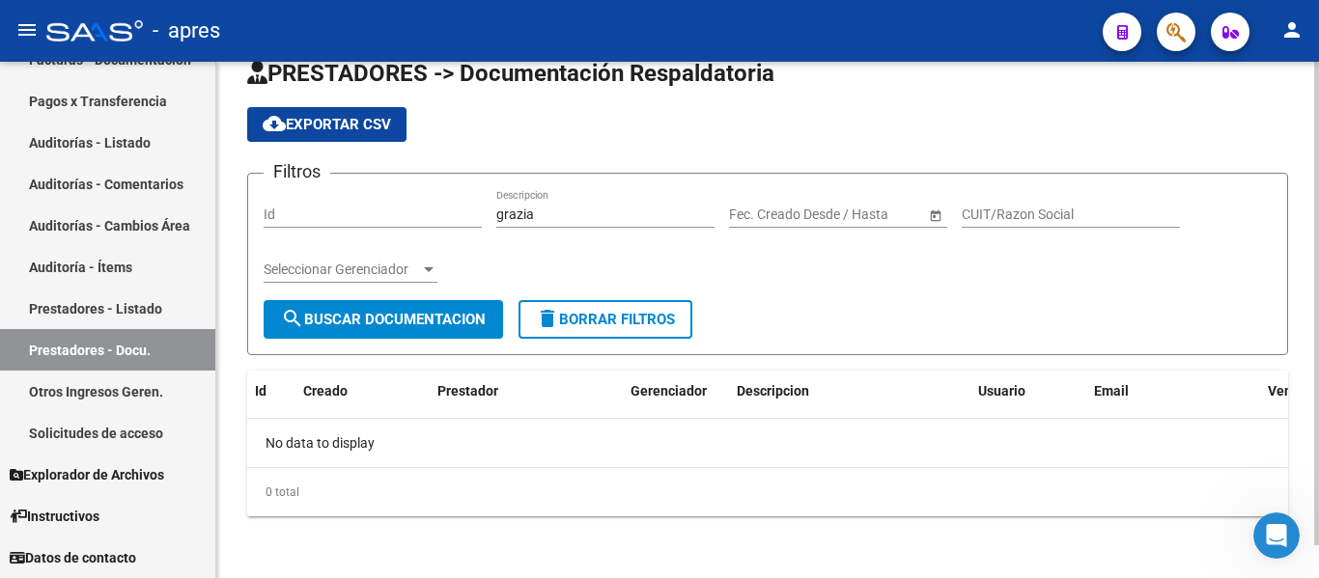
click at [1025, 214] on input "CUIT/Razon Social" at bounding box center [1070, 215] width 218 height 16
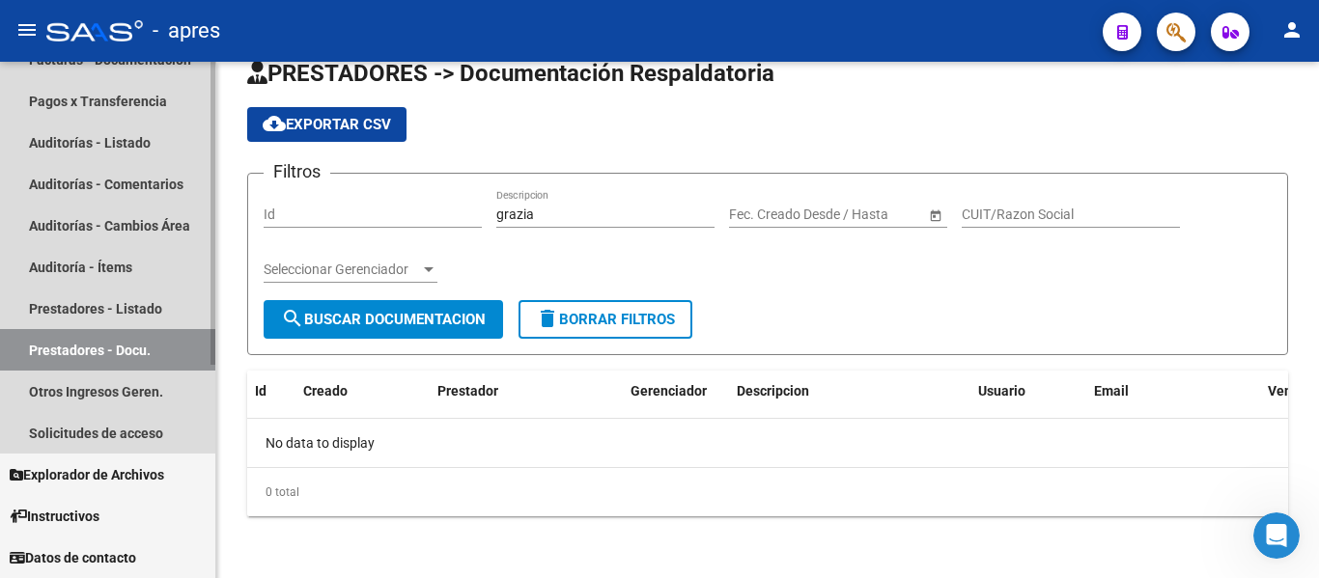
click at [130, 344] on link "Prestadores - Docu." at bounding box center [107, 350] width 215 height 42
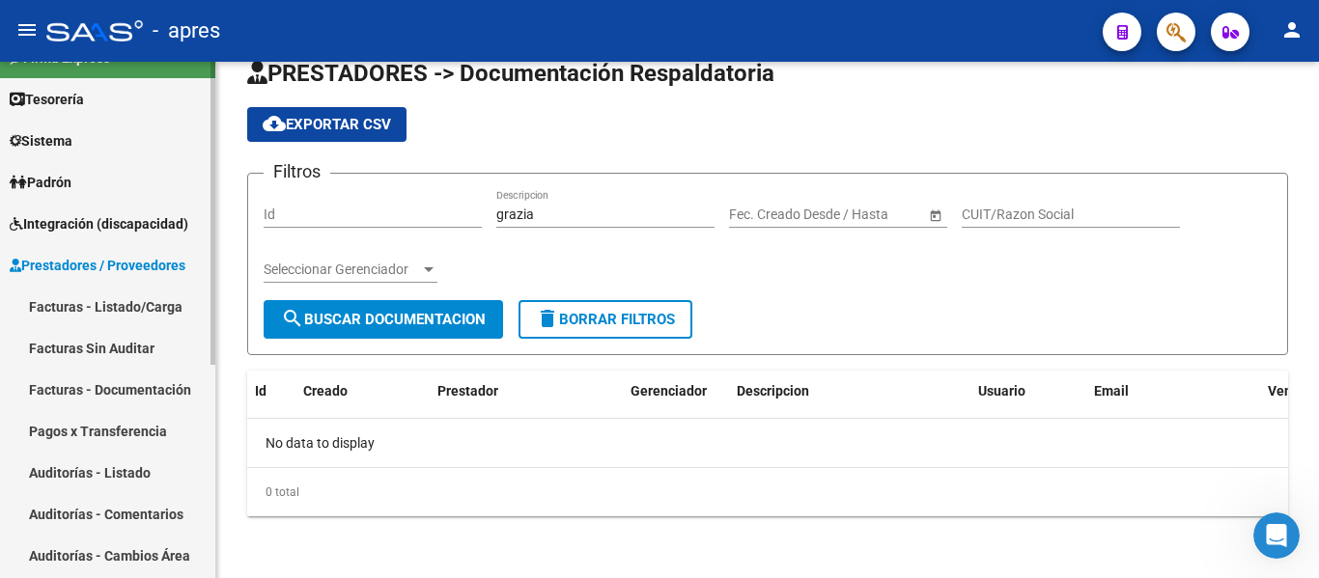
scroll to position [0, 0]
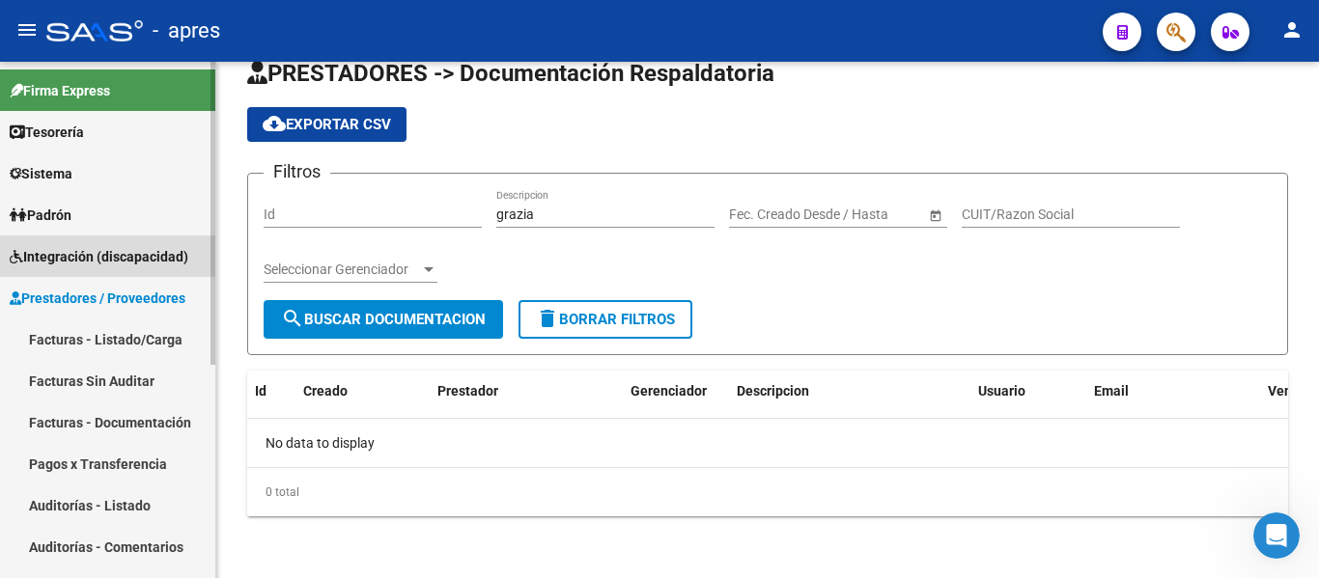
click at [137, 255] on span "Integración (discapacidad)" at bounding box center [99, 256] width 179 height 21
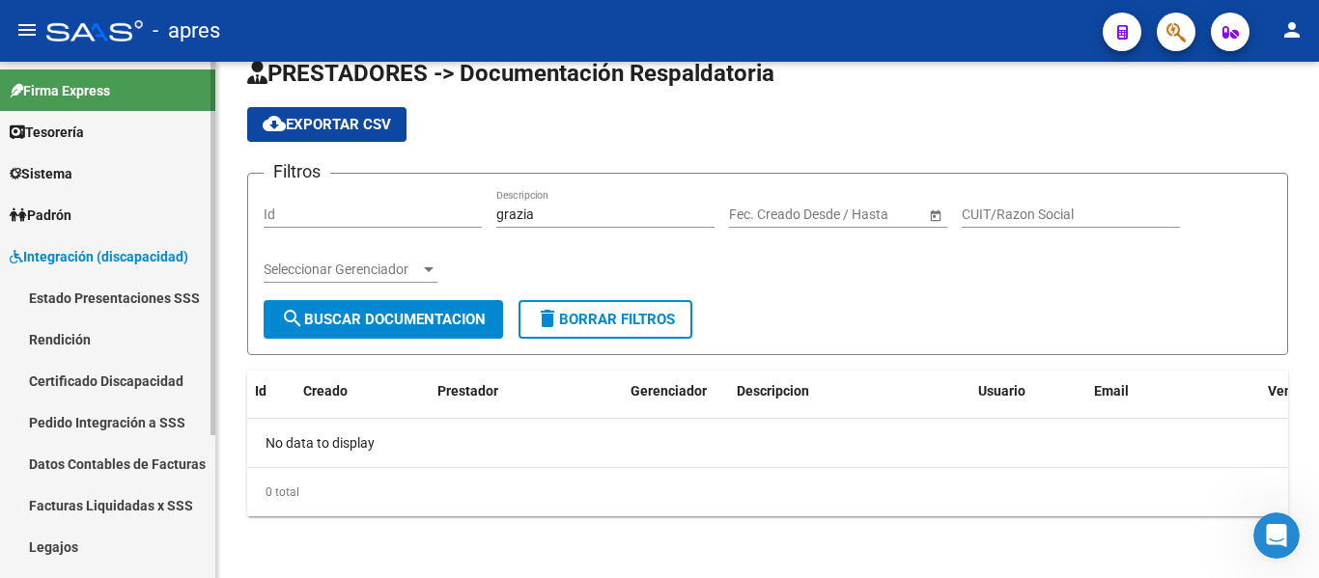
click at [125, 536] on link "Legajos" at bounding box center [107, 547] width 215 height 42
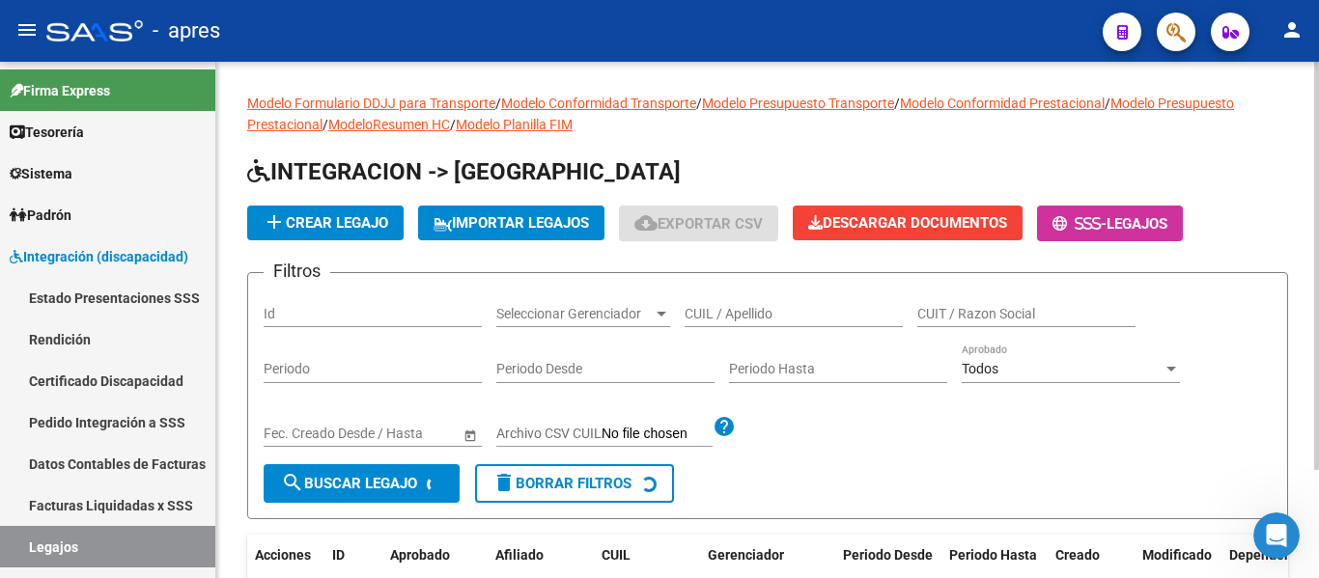
click at [735, 322] on div "CUIL / Apellido" at bounding box center [793, 308] width 218 height 39
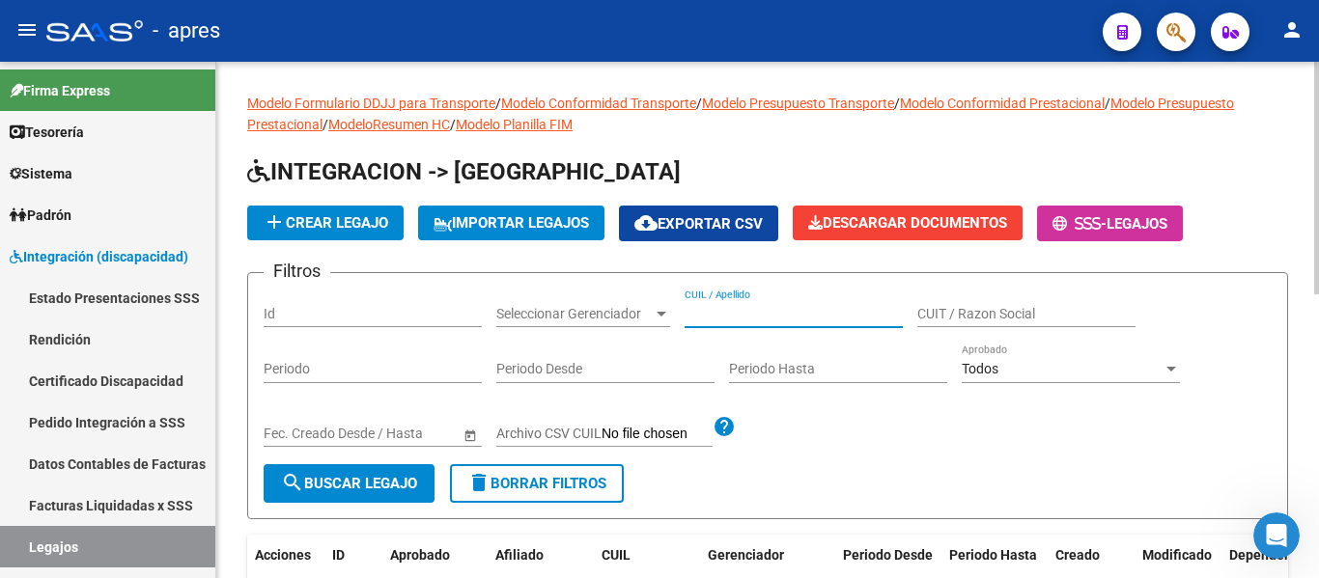
click at [734, 317] on input "CUIL / Apellido" at bounding box center [793, 314] width 218 height 16
paste input "D'[PERSON_NAME]"
click at [718, 307] on input "D'A" at bounding box center [793, 314] width 218 height 16
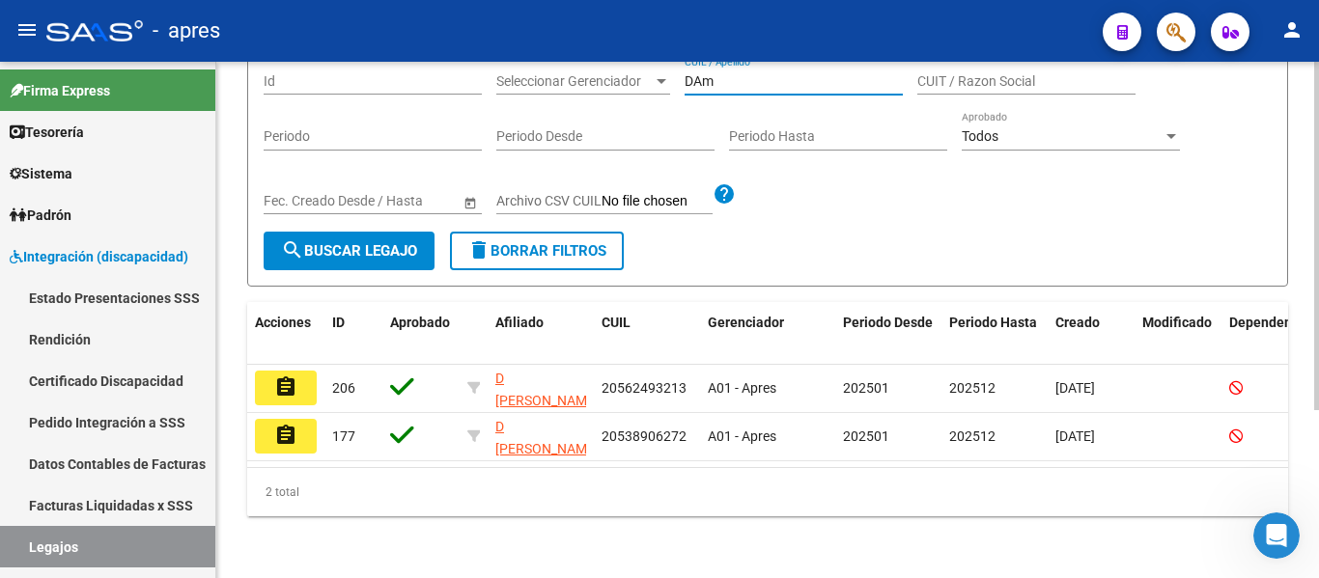
scroll to position [249, 0]
type input "DAm"
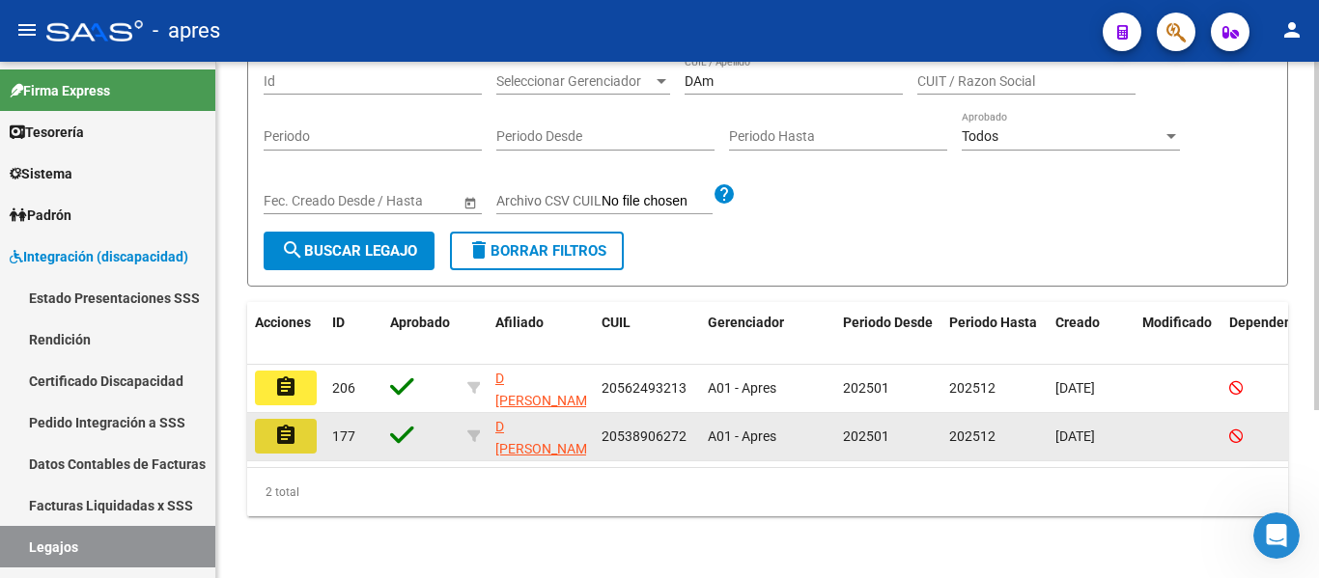
click at [276, 430] on mat-icon "assignment" at bounding box center [285, 435] width 23 height 23
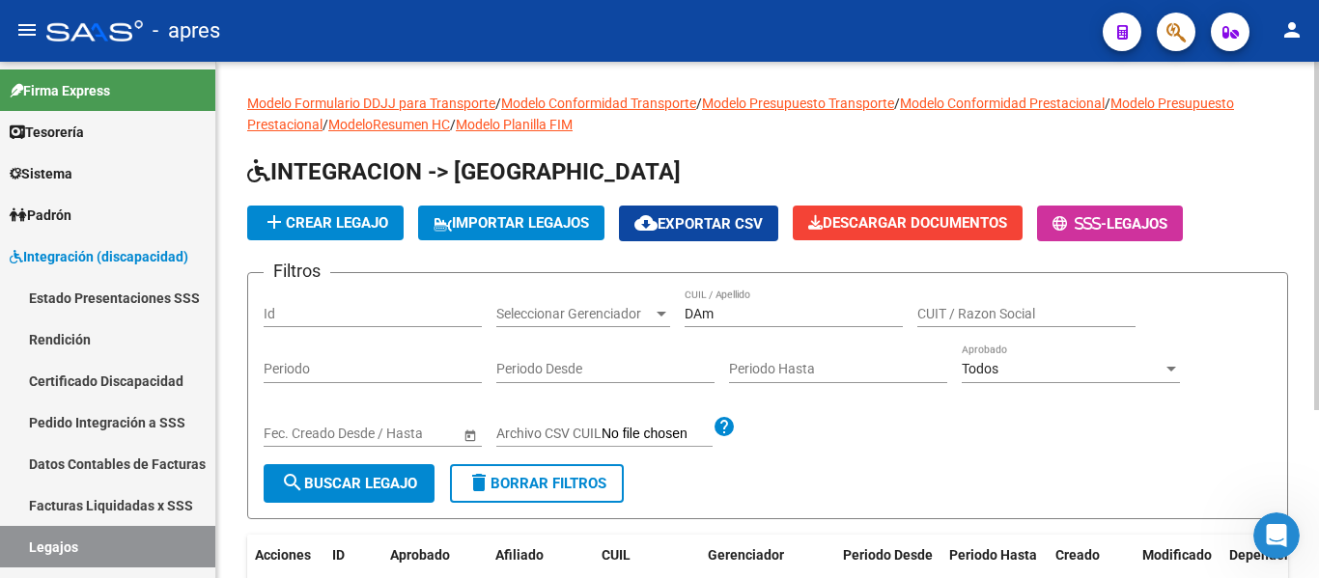
click at [276, 430] on mat-sidenav-content "Modelo Formulario DDJJ para Transporte / Modelo Conformidad Transporte / Modelo…" at bounding box center [767, 320] width 1102 height 516
